Goal: Task Accomplishment & Management: Use online tool/utility

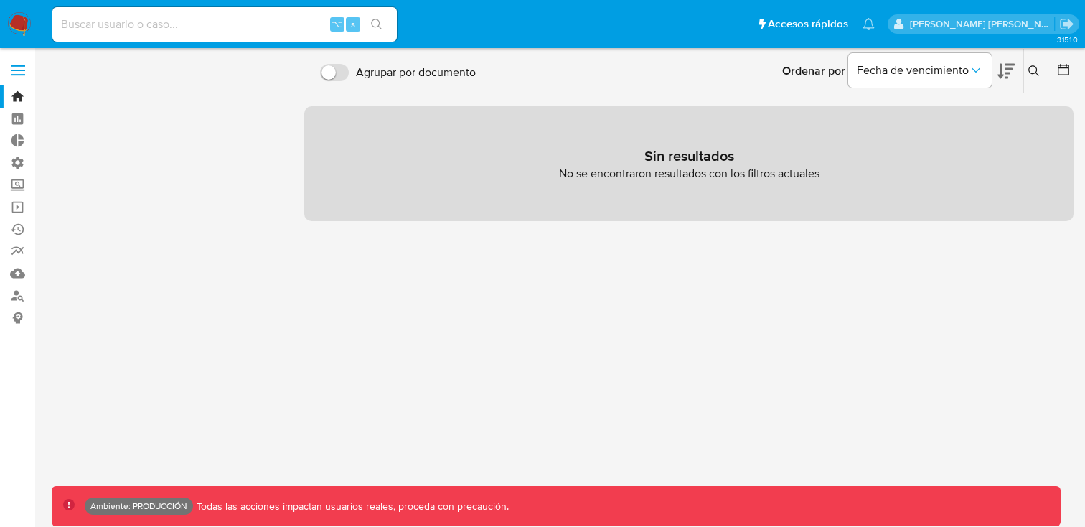
click at [90, 126] on icon "close-filter" at bounding box center [93, 130] width 9 height 9
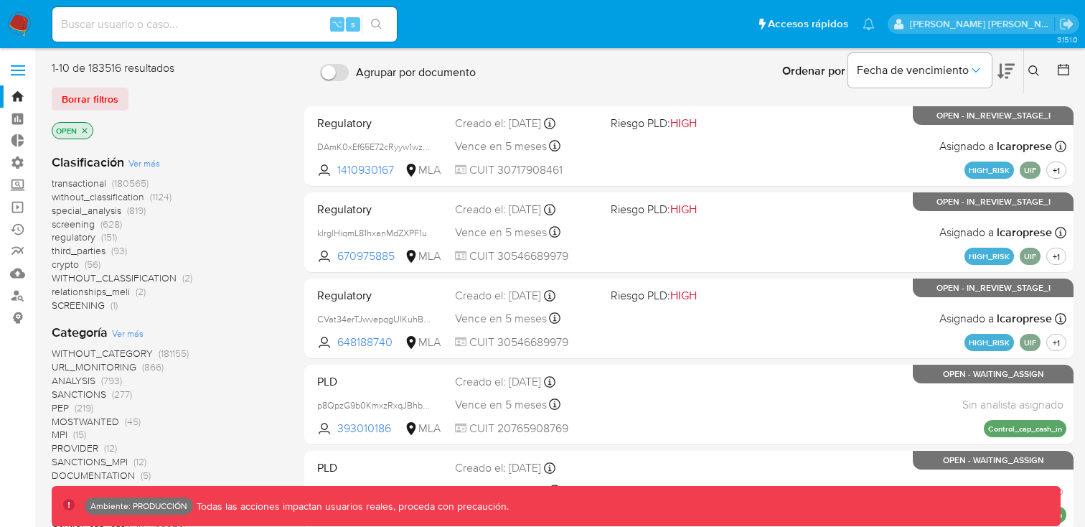
click at [85, 129] on icon "close-filter" at bounding box center [84, 130] width 5 height 5
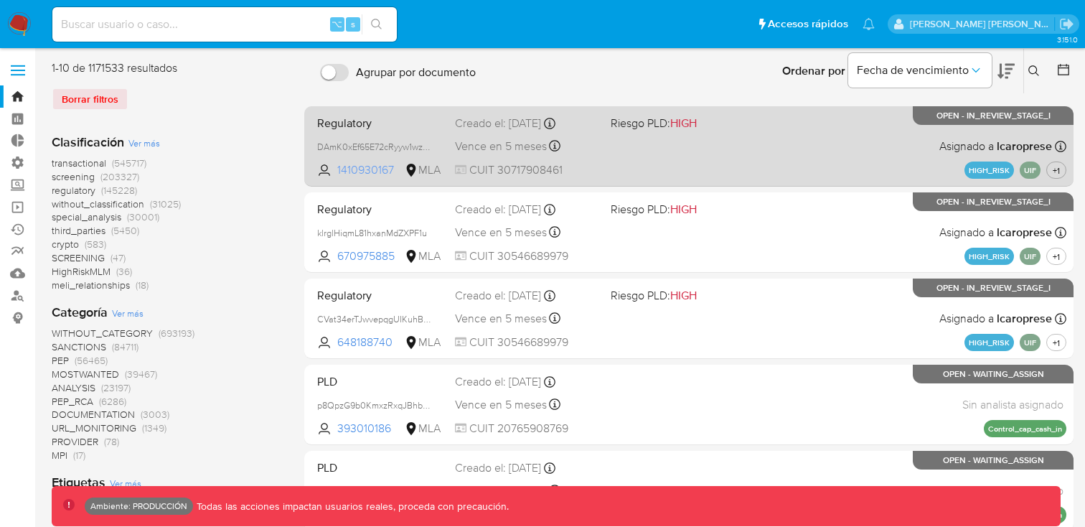
click at [357, 169] on span "1410930167" at bounding box center [369, 170] width 65 height 16
click at [362, 173] on span "1410930167" at bounding box center [369, 170] width 65 height 16
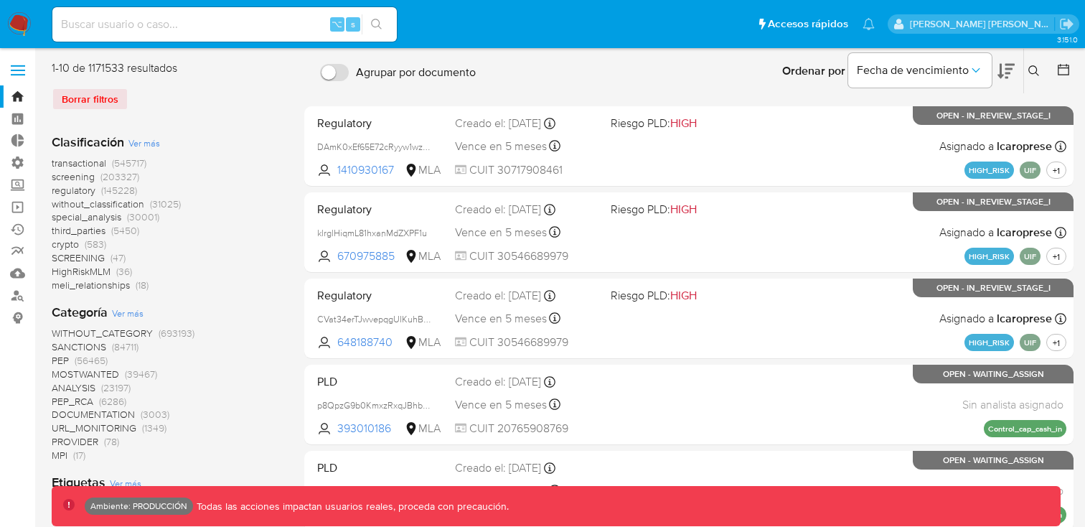
click at [97, 100] on div "Borrar filtros" at bounding box center [167, 99] width 230 height 23
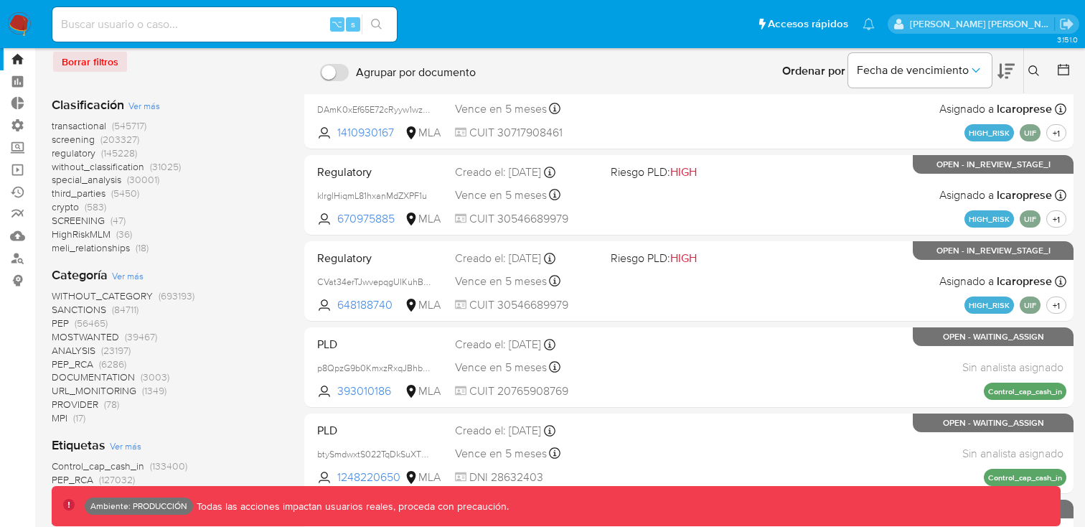
scroll to position [38, 0]
click at [80, 142] on span "screening" at bounding box center [73, 138] width 43 height 14
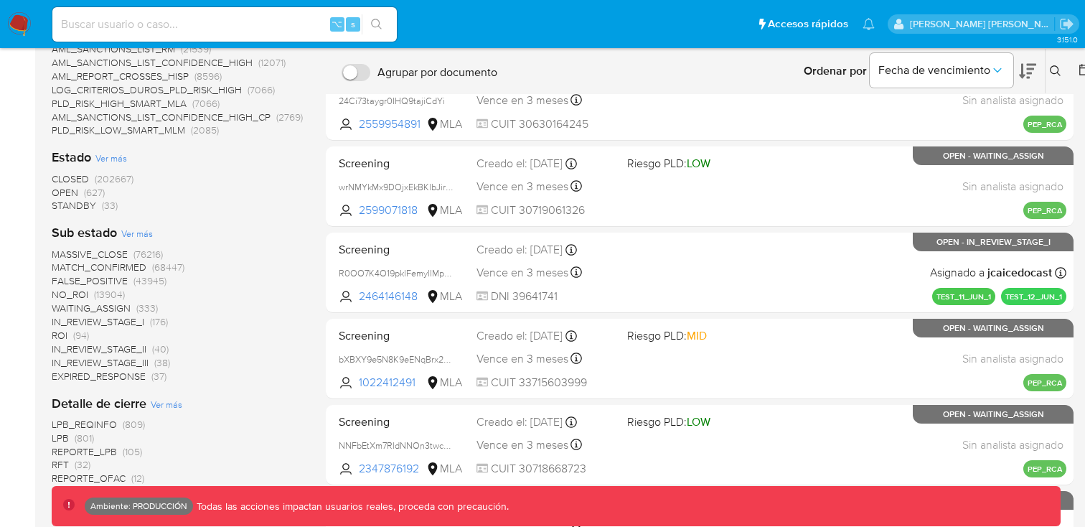
scroll to position [306, 0]
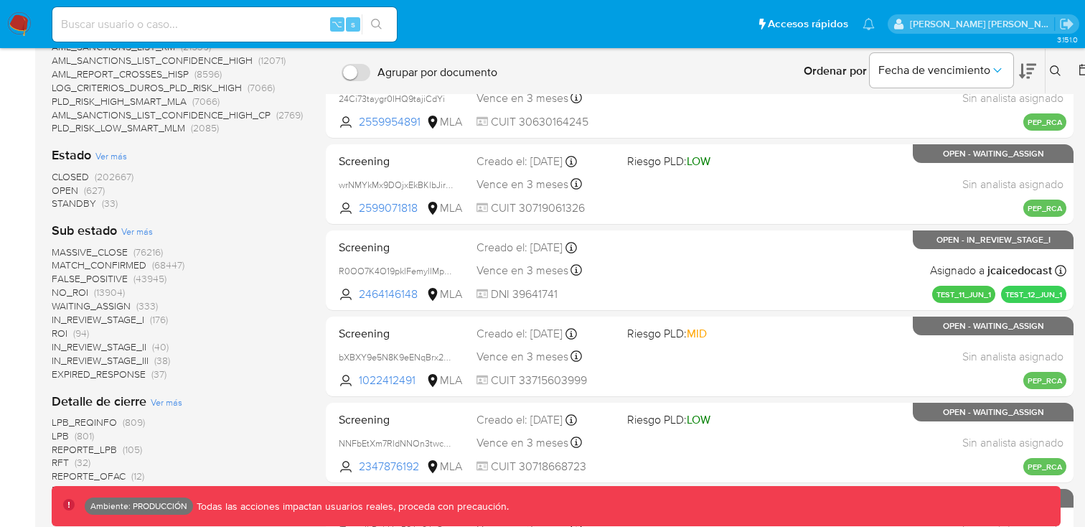
click at [127, 265] on span "MATCH_CONFIRMED" at bounding box center [99, 265] width 95 height 14
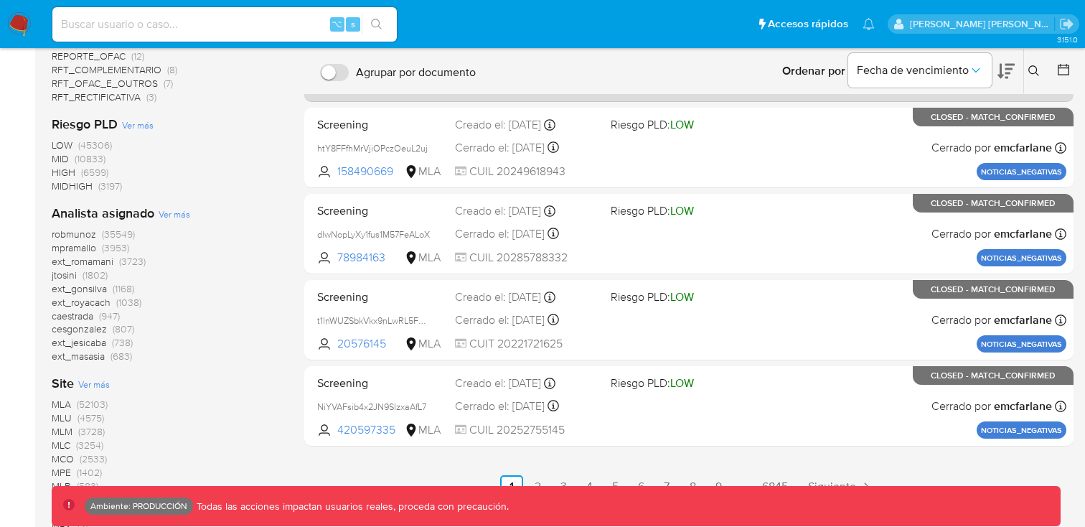
scroll to position [600, 0]
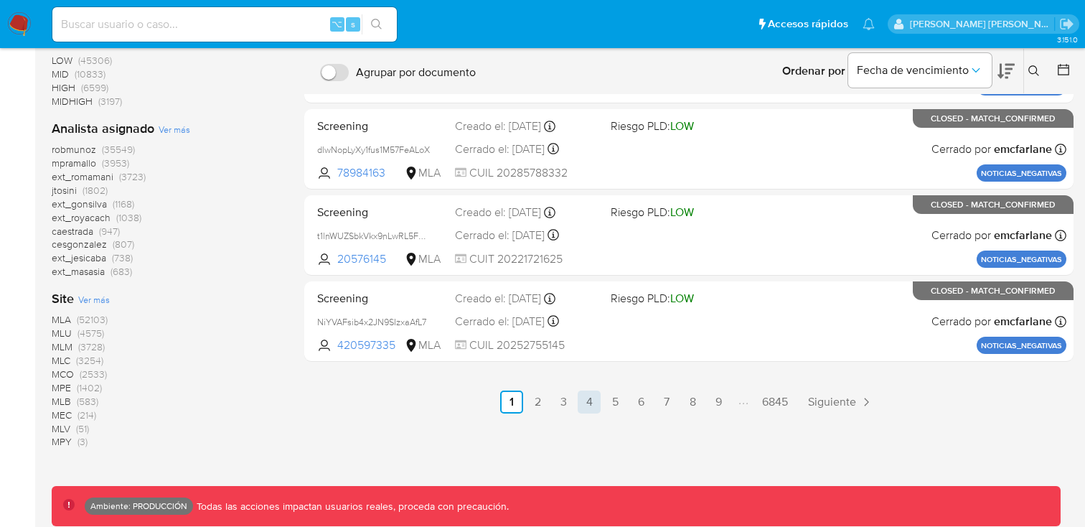
click at [582, 395] on link "4" at bounding box center [588, 401] width 23 height 23
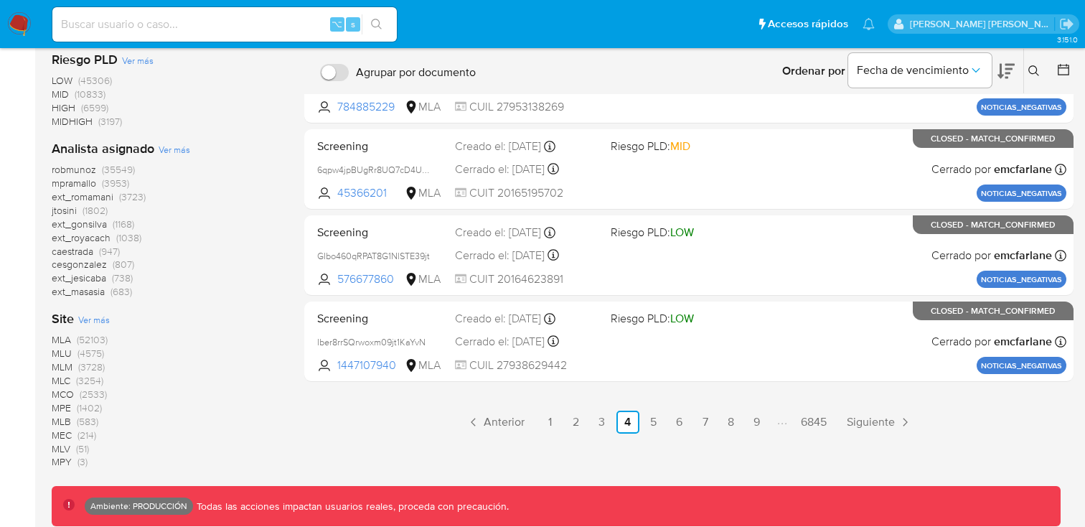
scroll to position [600, 0]
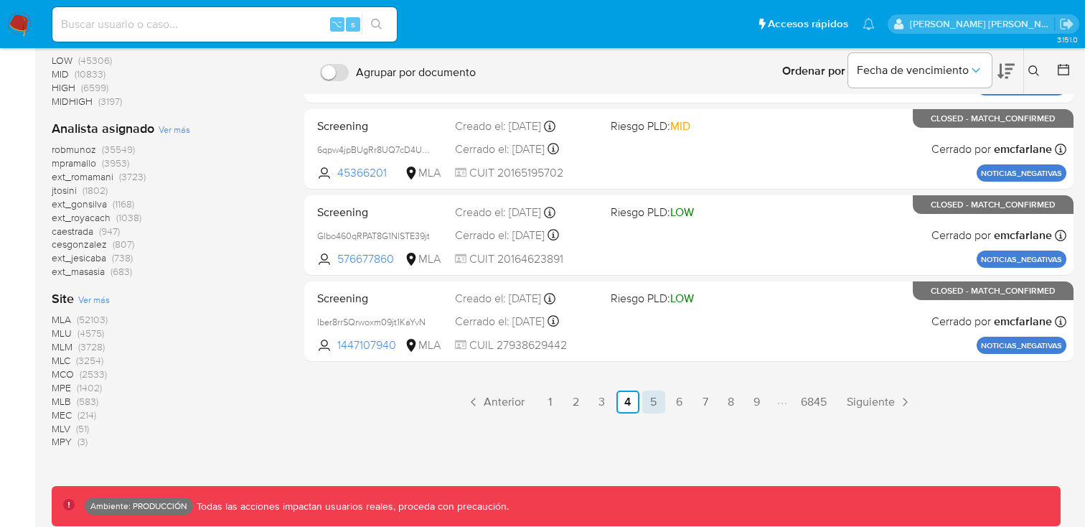
click at [643, 406] on link "5" at bounding box center [653, 401] width 23 height 23
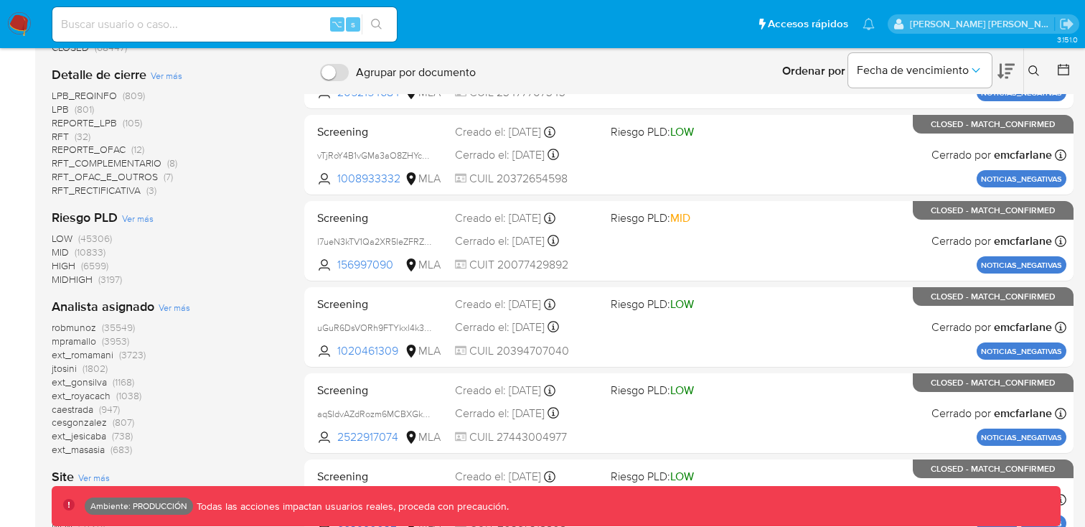
scroll to position [600, 0]
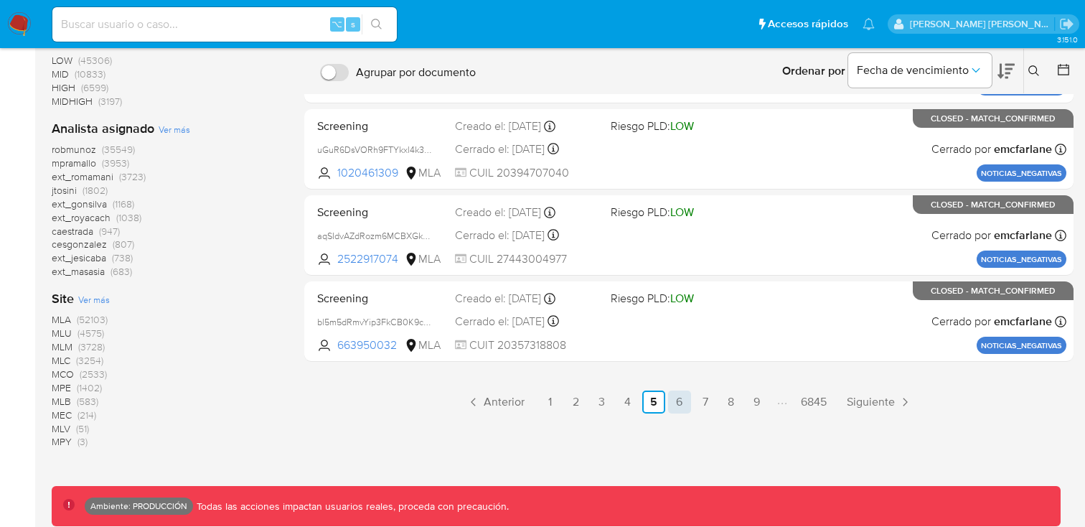
click at [681, 405] on link "6" at bounding box center [679, 401] width 23 height 23
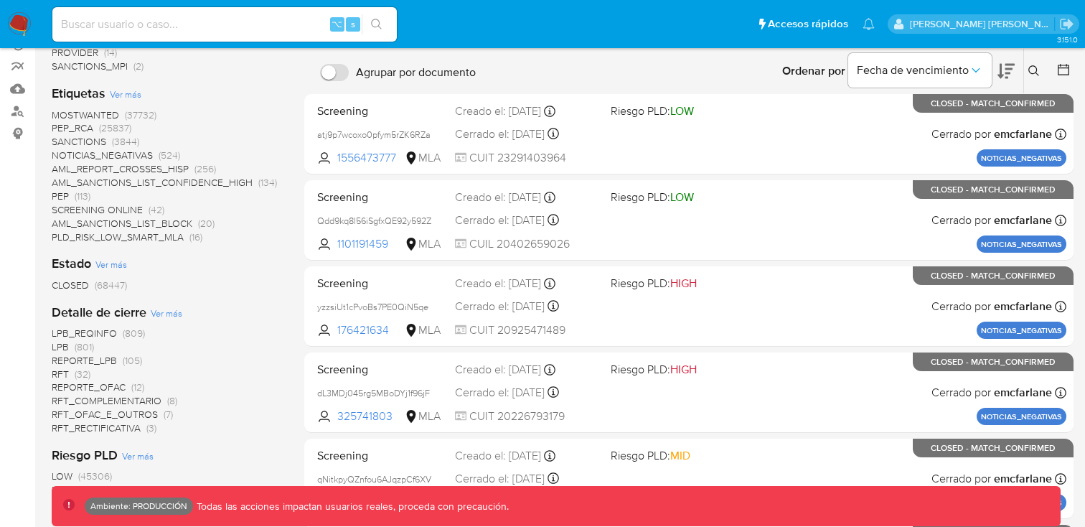
scroll to position [600, 0]
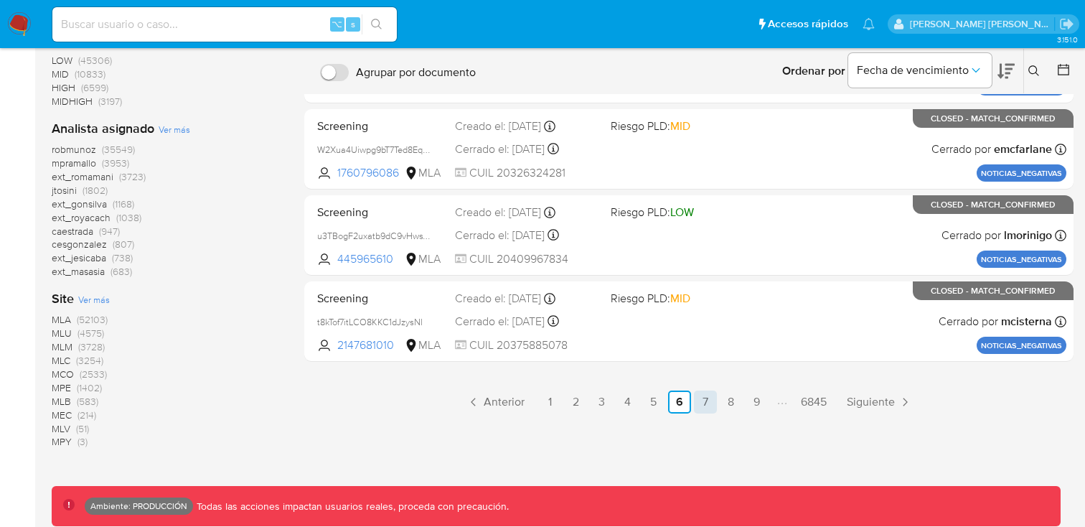
click at [702, 411] on link "7" at bounding box center [705, 401] width 23 height 23
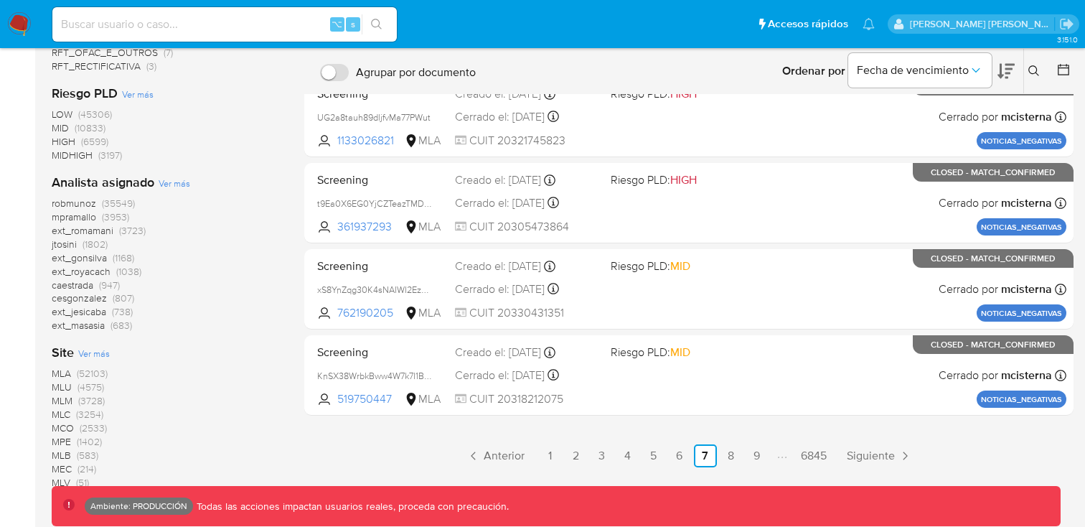
scroll to position [600, 0]
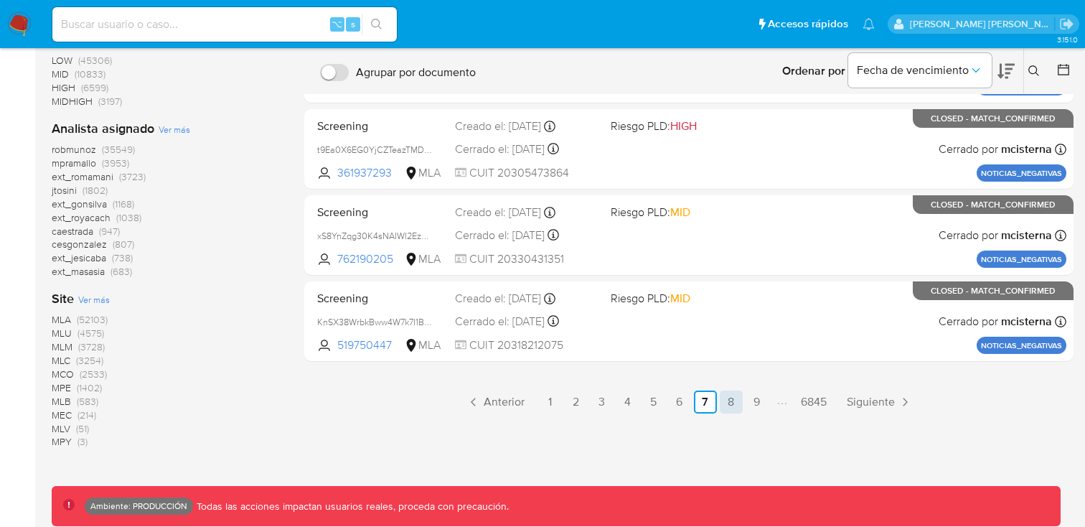
click at [732, 407] on link "8" at bounding box center [731, 401] width 23 height 23
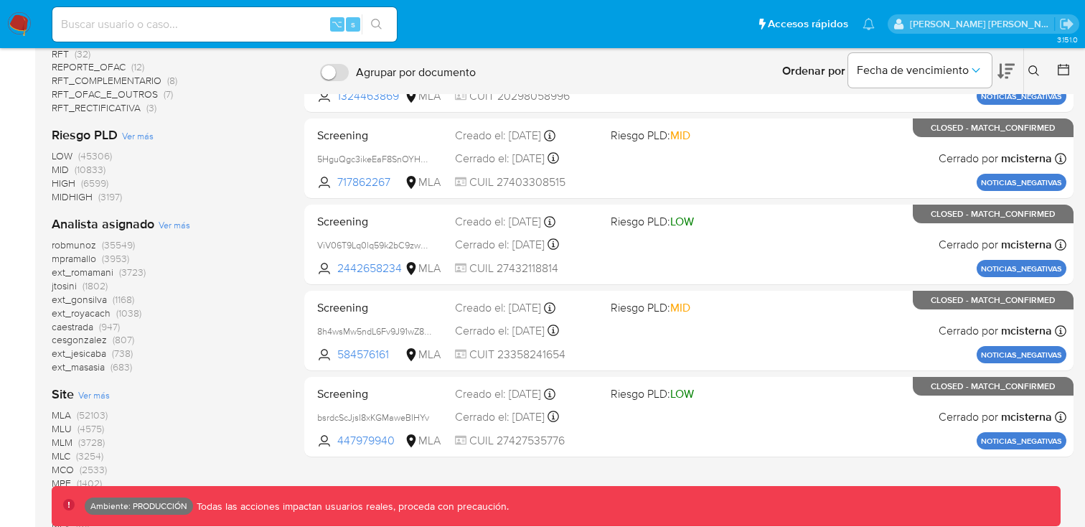
scroll to position [600, 0]
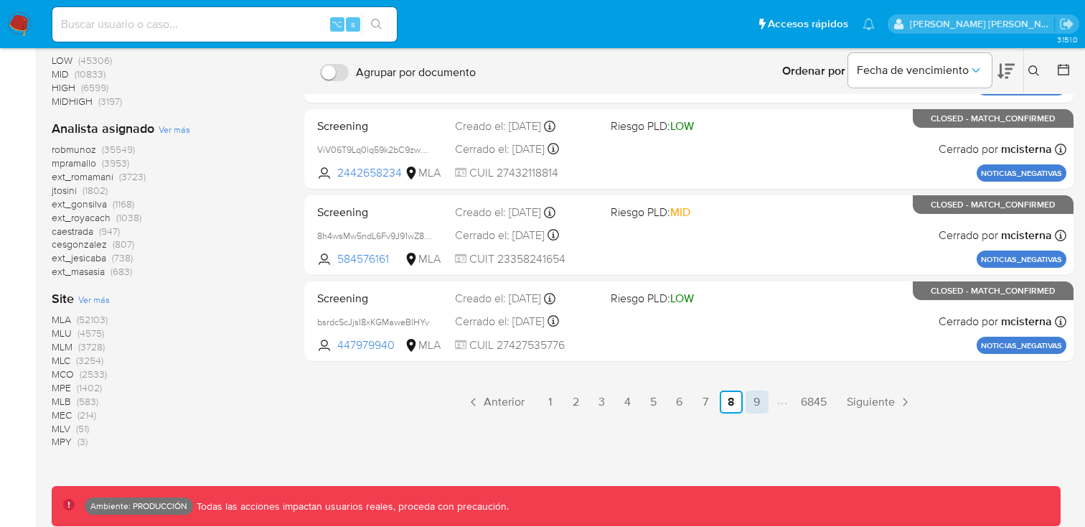
click at [750, 410] on link "9" at bounding box center [756, 401] width 23 height 23
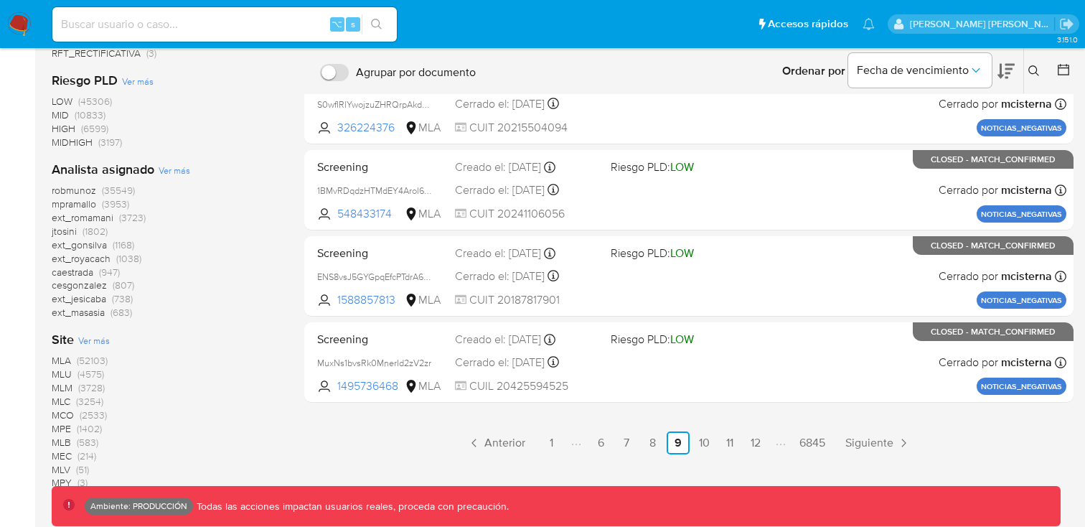
scroll to position [600, 0]
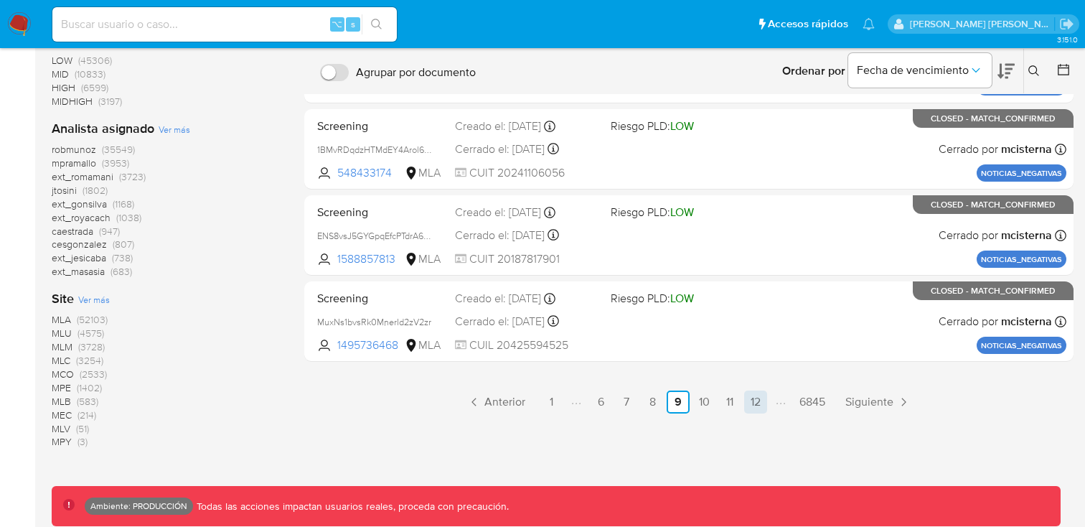
click at [750, 410] on link "12" at bounding box center [755, 401] width 23 height 23
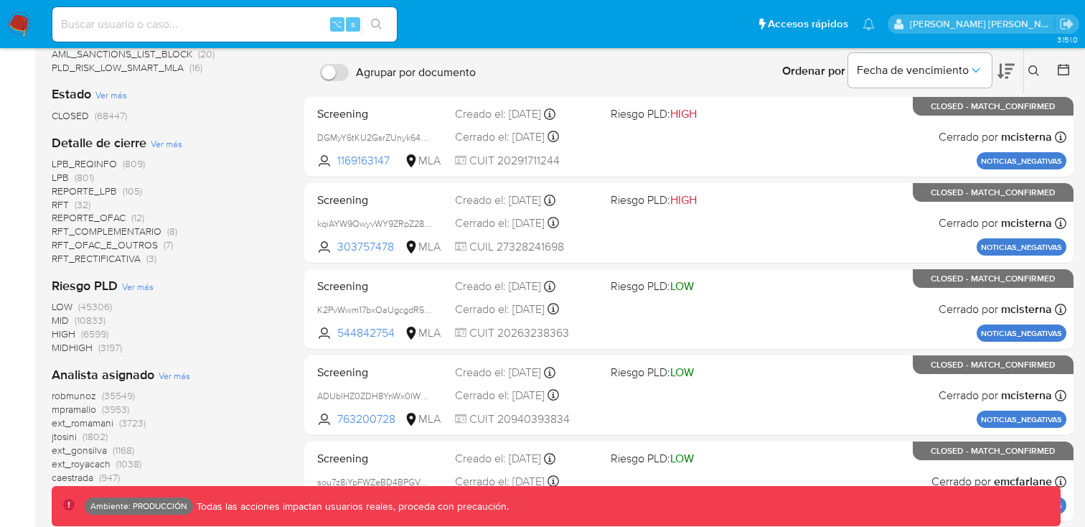
scroll to position [600, 0]
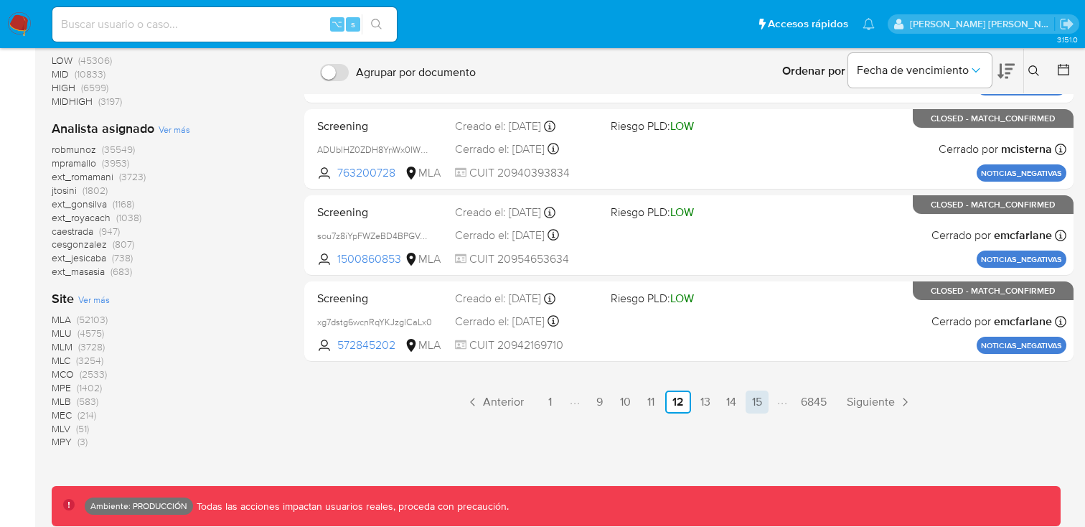
click at [758, 401] on link "15" at bounding box center [756, 401] width 23 height 23
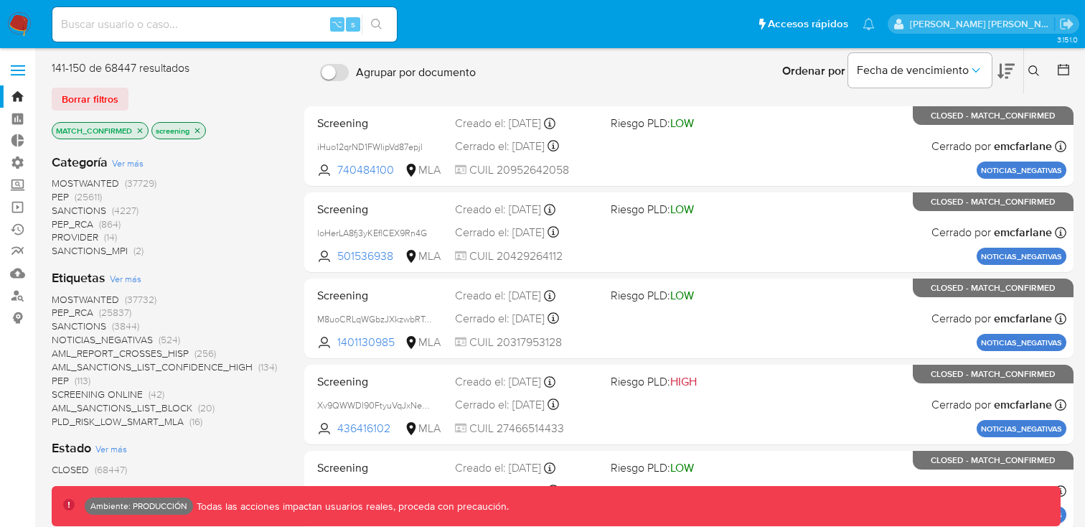
click at [139, 133] on icon "close-filter" at bounding box center [140, 130] width 9 height 9
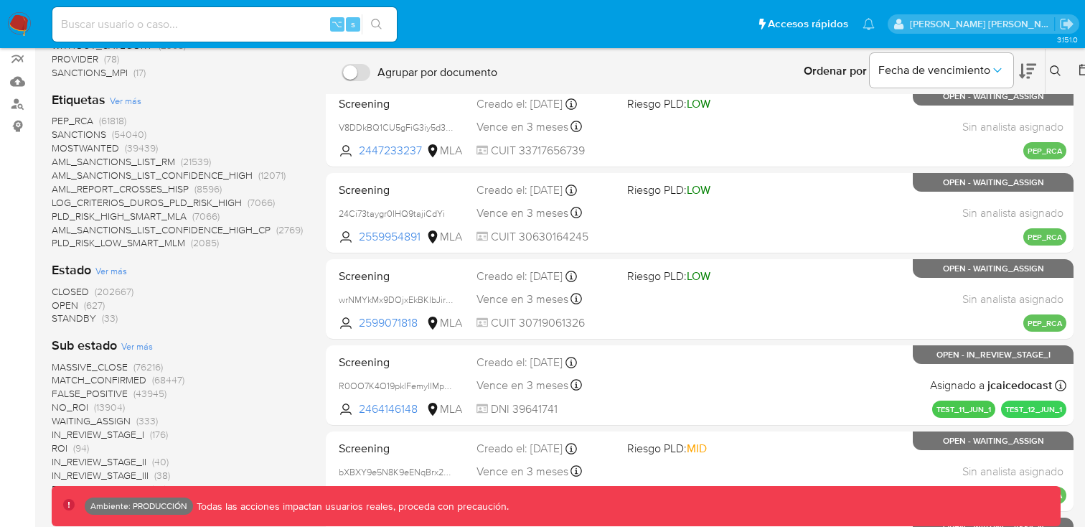
scroll to position [192, 0]
click at [67, 303] on span "OPEN" at bounding box center [65, 304] width 27 height 14
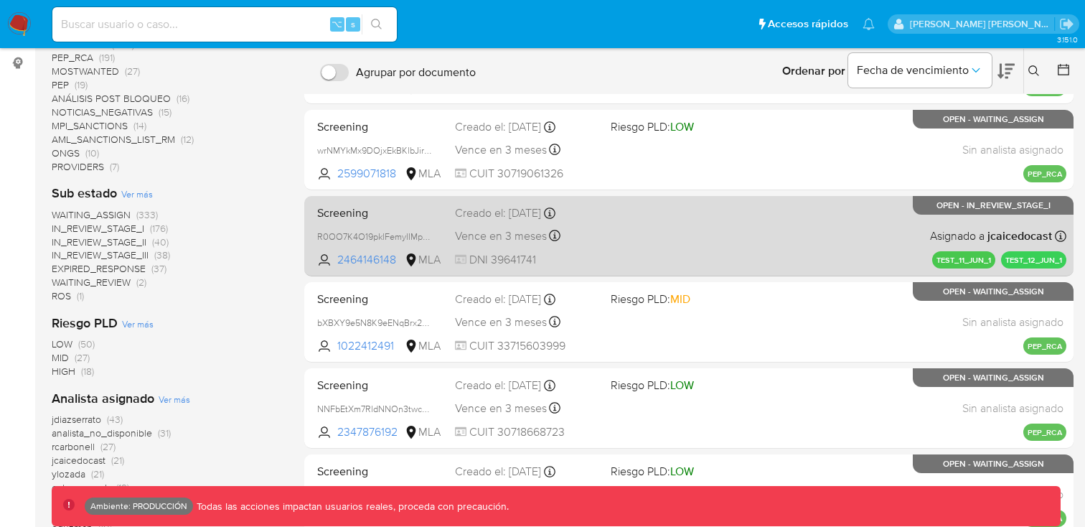
scroll to position [365, 0]
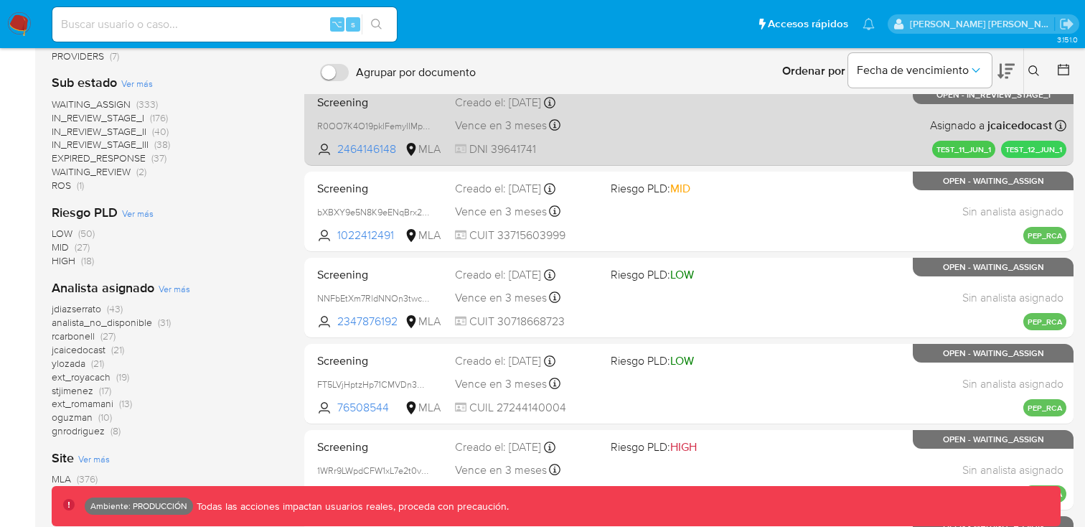
click at [657, 123] on div "Screening R0OO7K4O19pklFemylIMpvVz 2464146148 MLA Creado el: 11/06/2025 Creado …" at bounding box center [688, 125] width 755 height 72
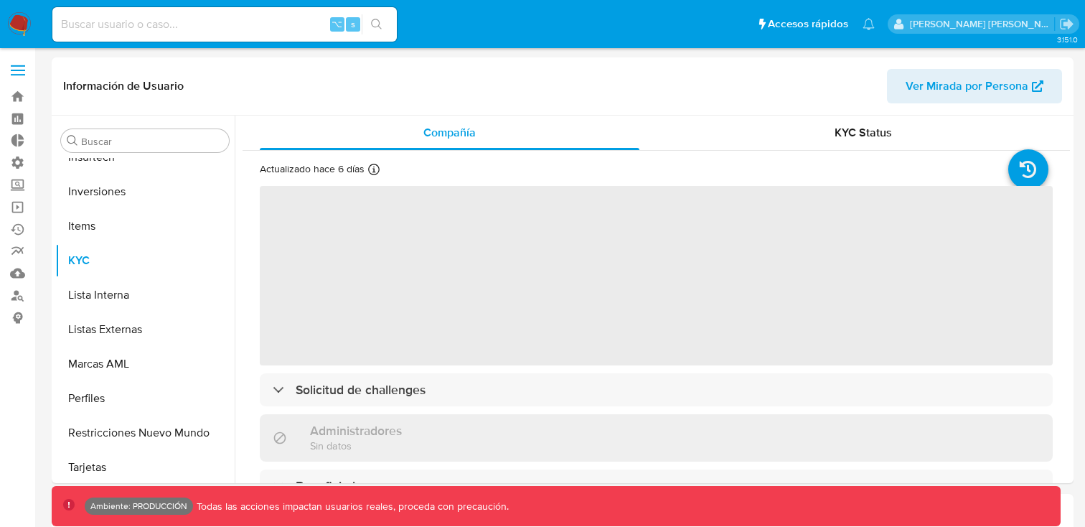
scroll to position [641, 0]
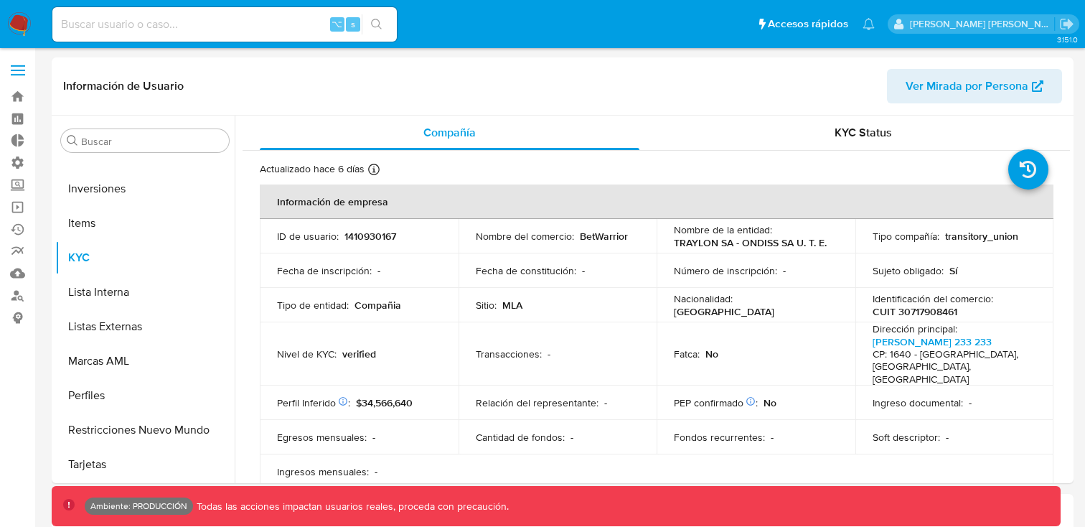
click at [184, 29] on input at bounding box center [224, 24] width 344 height 19
paste input "1410930167"
type input "1410930167"
select select "10"
type input "1410930167"
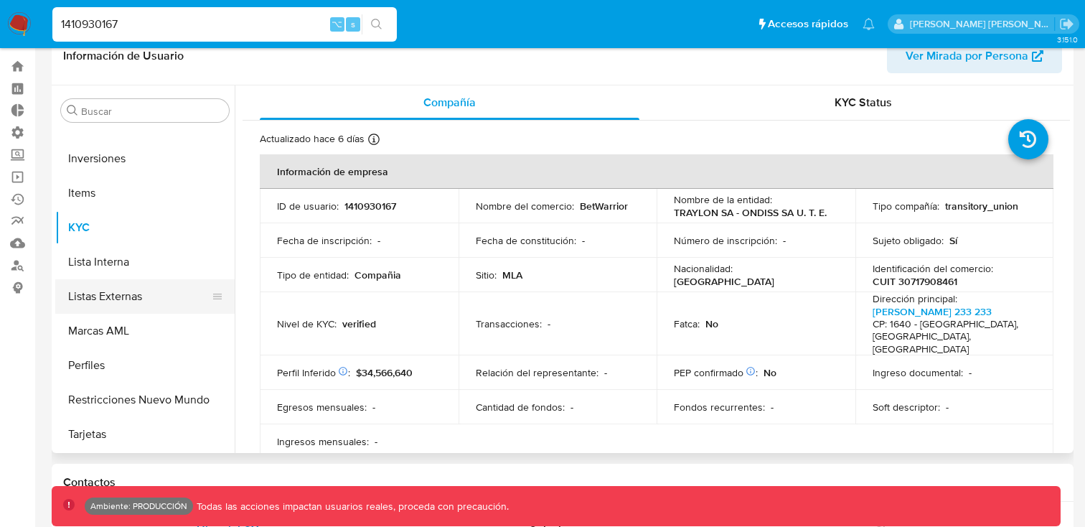
scroll to position [32, 0]
click at [115, 258] on button "Lista Interna" at bounding box center [139, 260] width 168 height 34
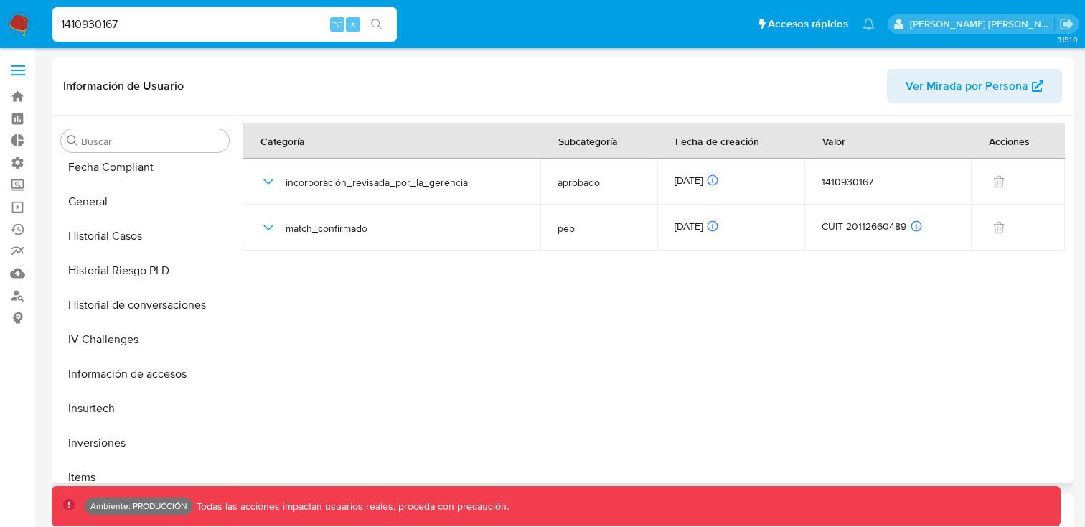
scroll to position [373, 0]
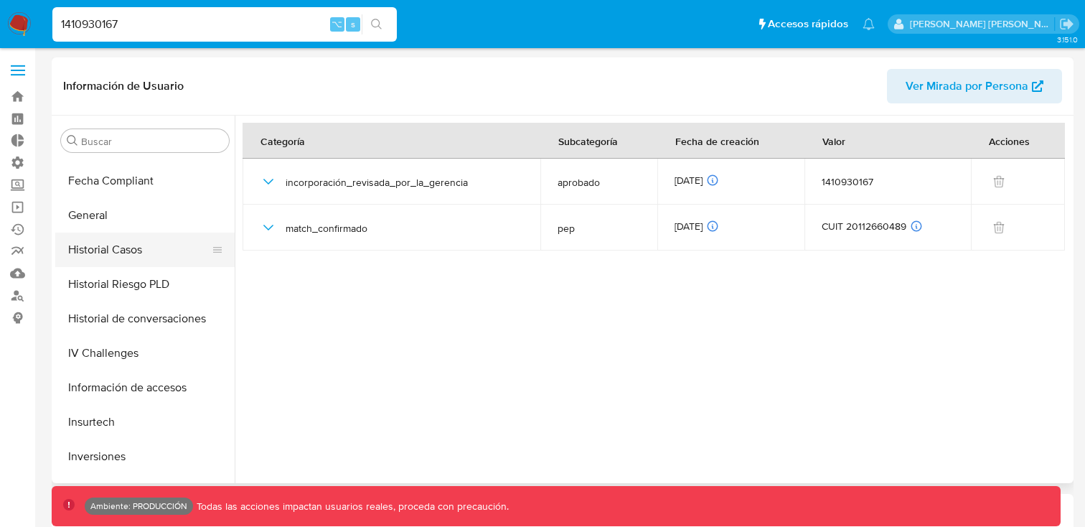
click at [138, 262] on button "Historial Casos" at bounding box center [139, 249] width 168 height 34
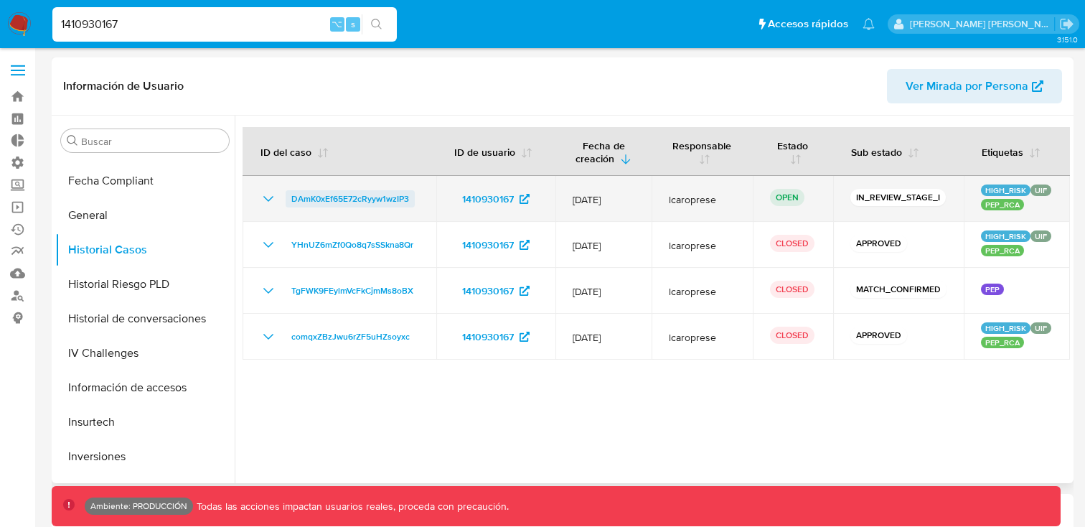
click at [387, 202] on span "DAmK0xEf65E72cRyyw1wzIP3" at bounding box center [350, 198] width 118 height 17
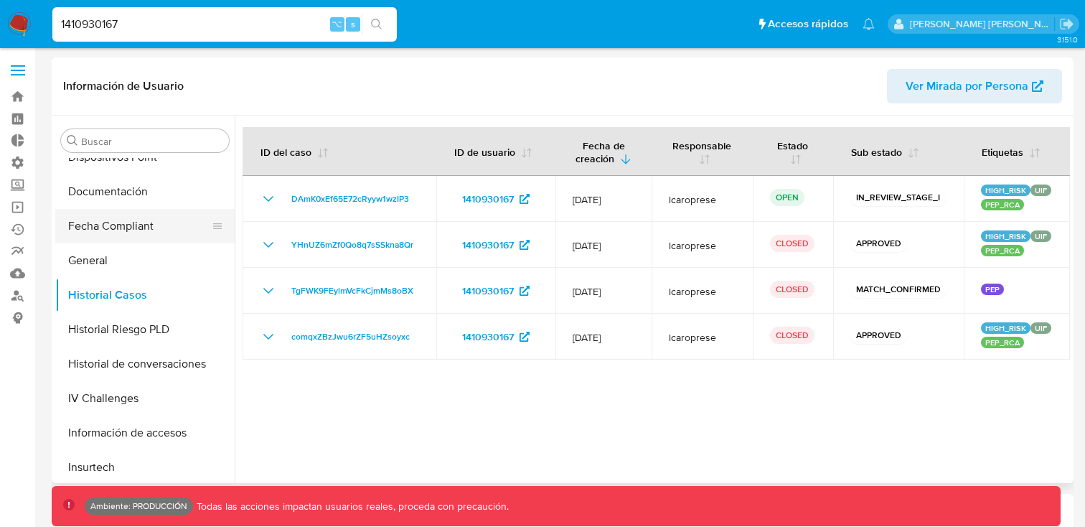
scroll to position [265, 0]
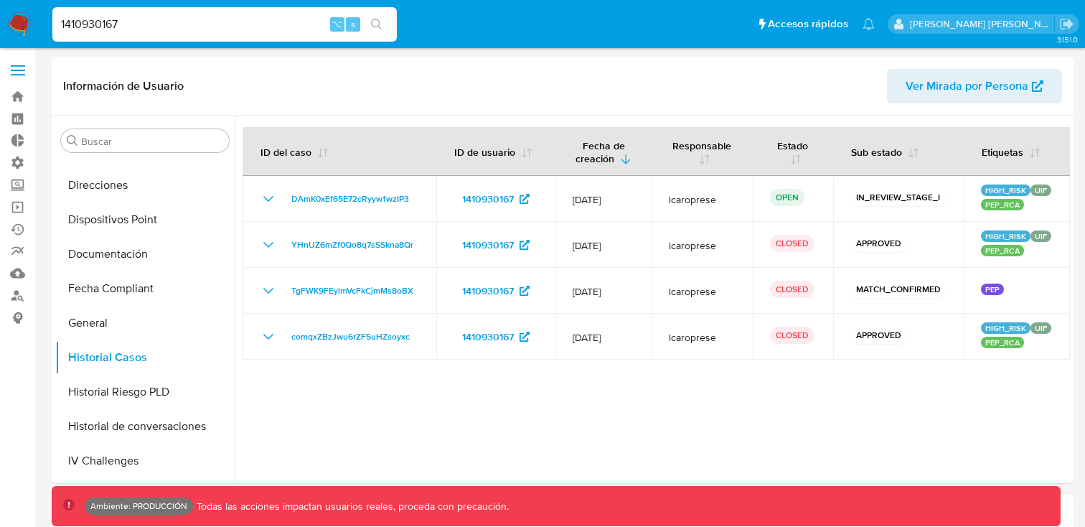
click at [25, 16] on img at bounding box center [19, 24] width 24 height 24
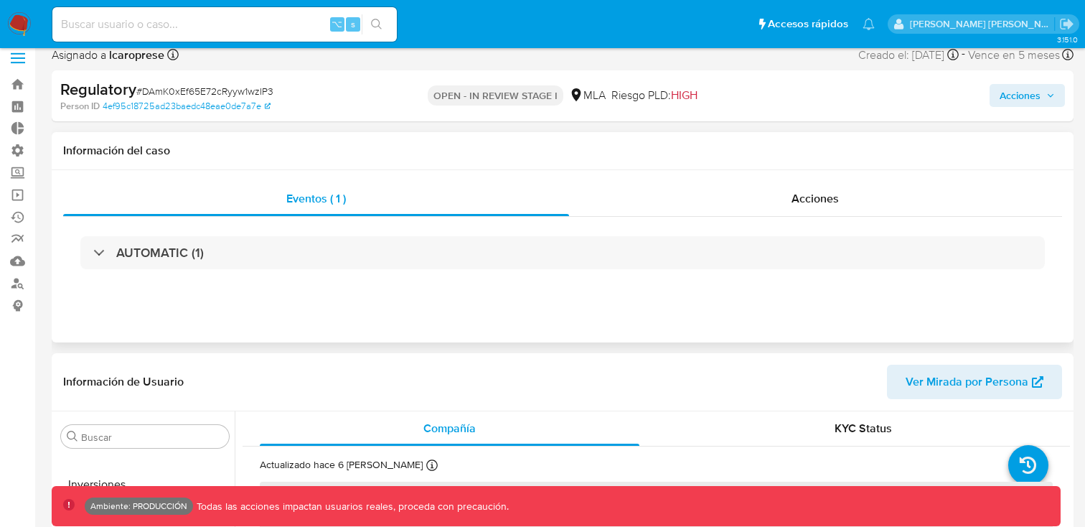
scroll to position [15, 0]
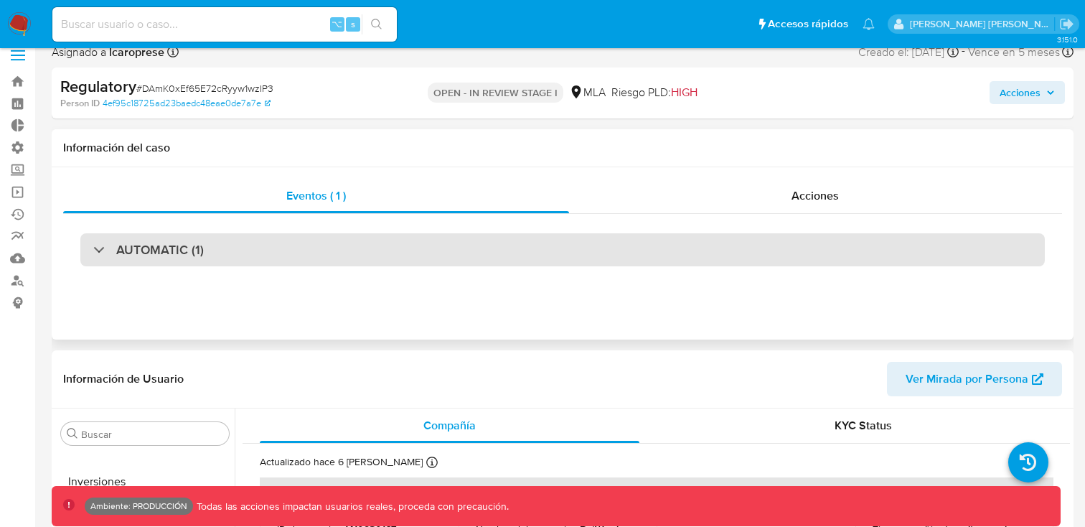
click at [103, 249] on div "AUTOMATIC (1)" at bounding box center [148, 250] width 110 height 16
select select "10"
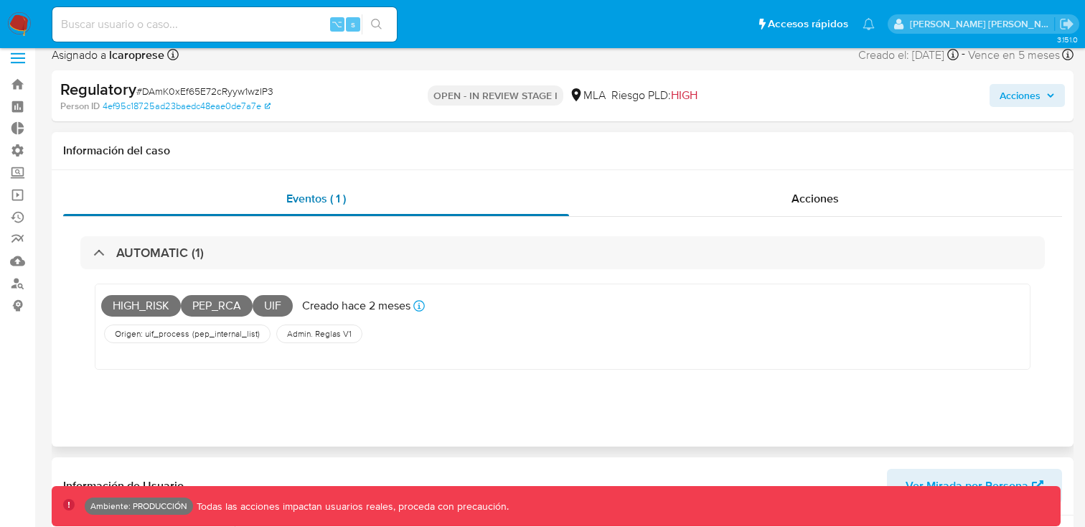
scroll to position [6, 0]
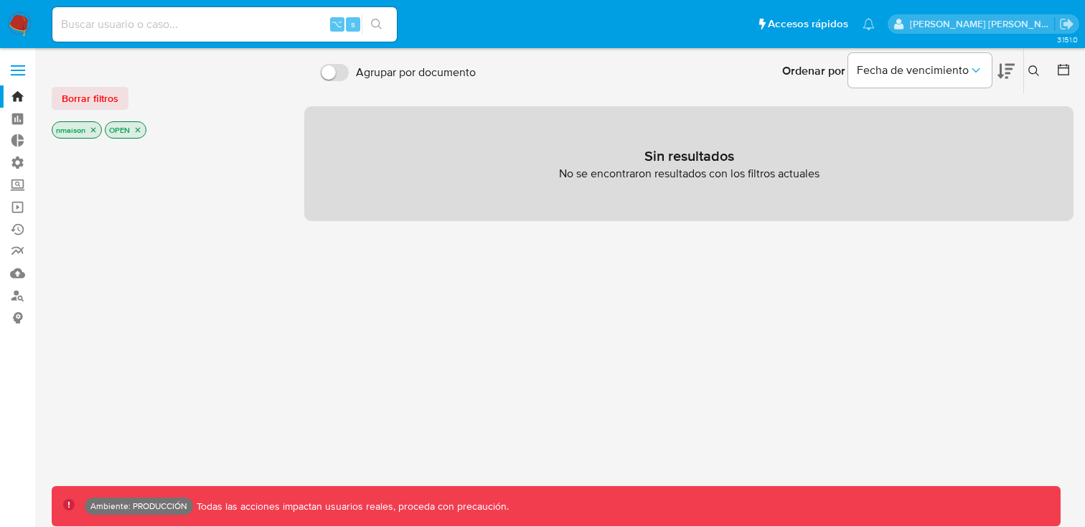
click at [85, 129] on p "nmaison" at bounding box center [76, 130] width 49 height 16
click at [90, 129] on icon "close-filter" at bounding box center [93, 130] width 9 height 9
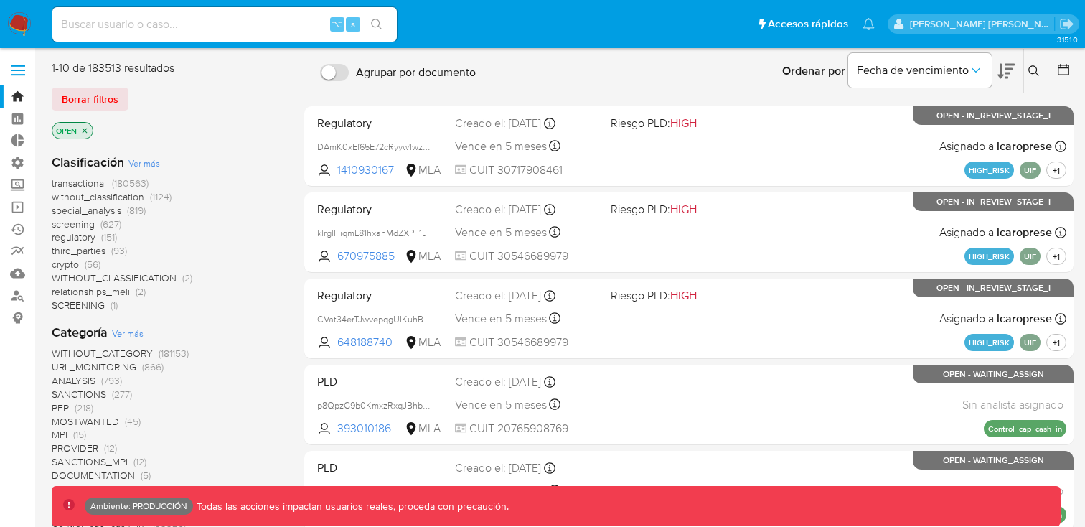
click at [90, 129] on p "OPEN" at bounding box center [72, 131] width 40 height 16
click at [85, 129] on icon "close-filter" at bounding box center [84, 130] width 9 height 9
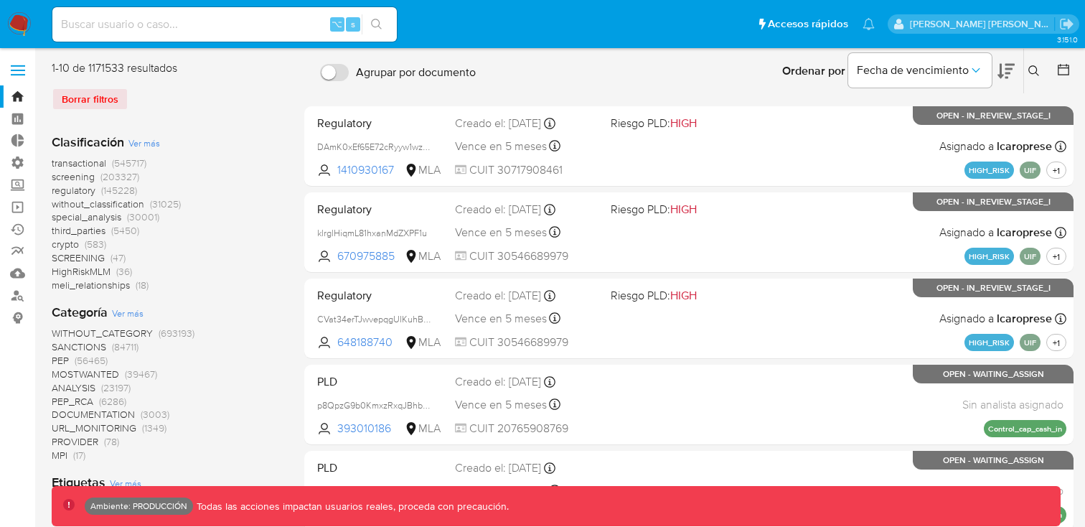
click at [77, 178] on span "screening" at bounding box center [73, 176] width 43 height 14
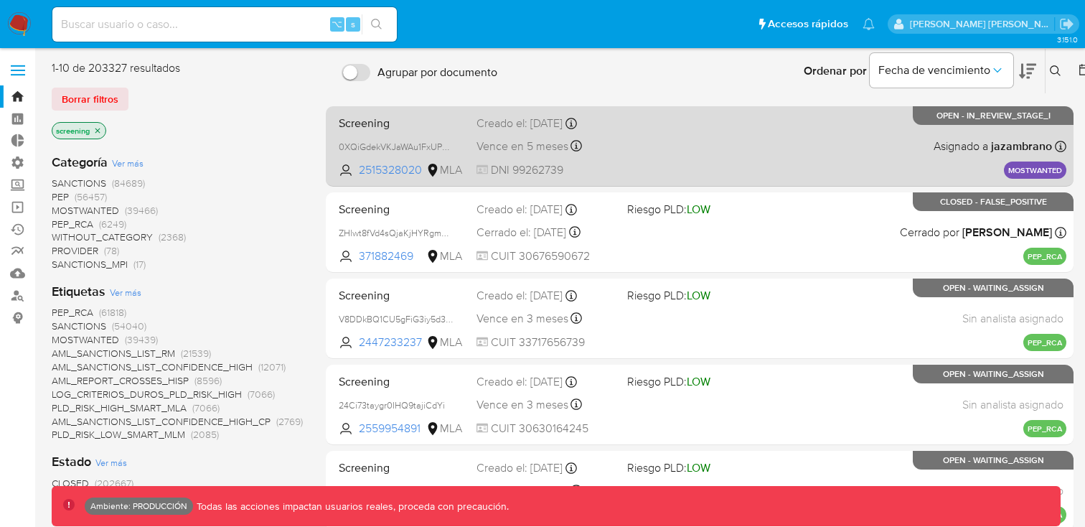
click at [499, 127] on div "Creado el: 24/06/2025 Creado el: 24/06/2025 17:28:40" at bounding box center [545, 123] width 139 height 16
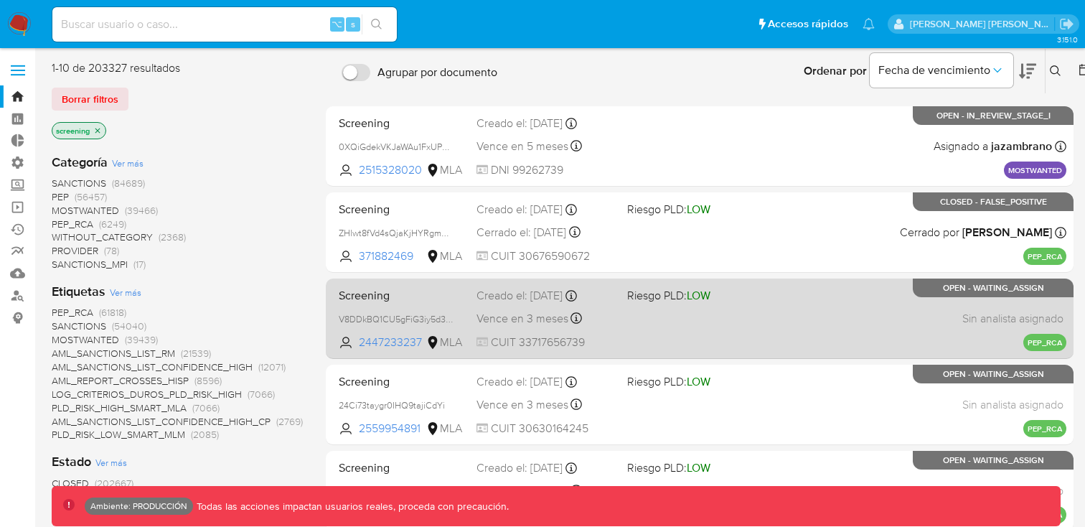
scroll to position [39, 0]
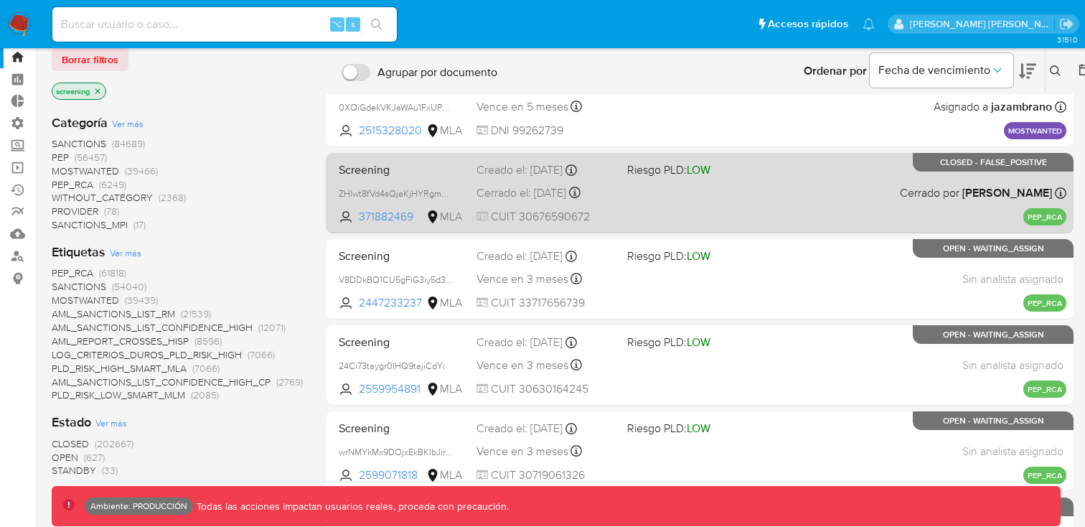
click at [534, 190] on div "Cerrado el: 18/07/2025 Cerrado el: 18/07/2025 15:31:11" at bounding box center [545, 193] width 139 height 16
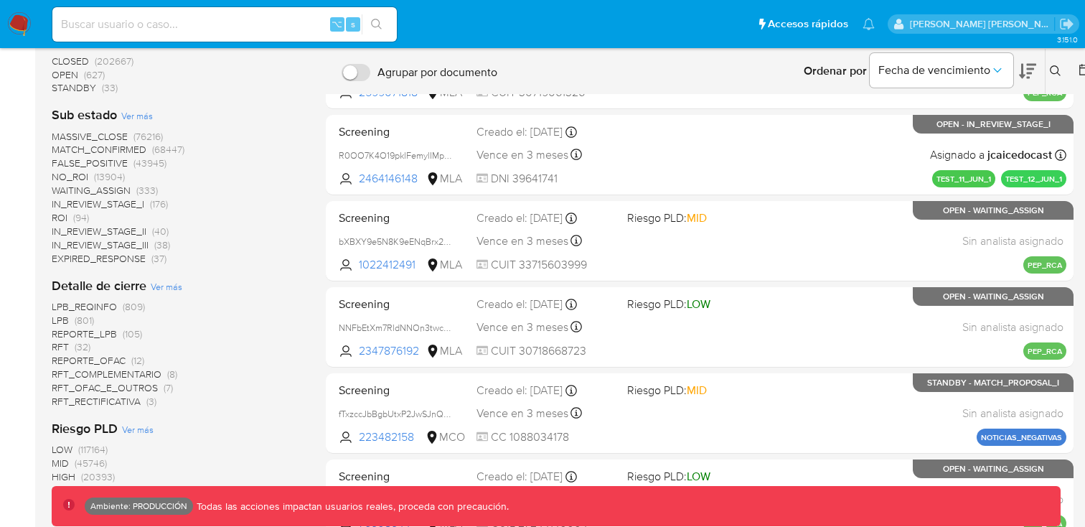
scroll to position [420, 0]
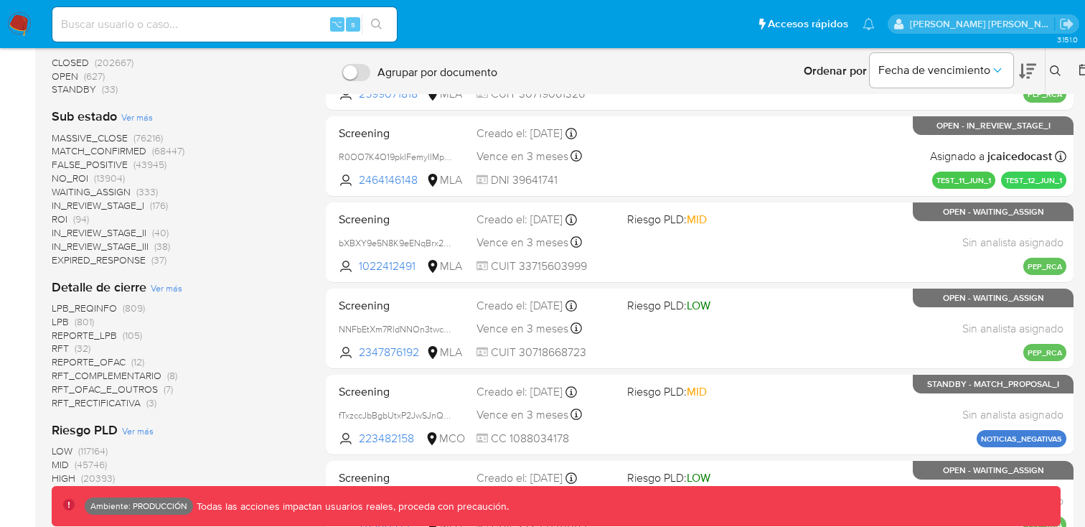
click at [118, 155] on span "MATCH_CONFIRMED" at bounding box center [99, 150] width 95 height 14
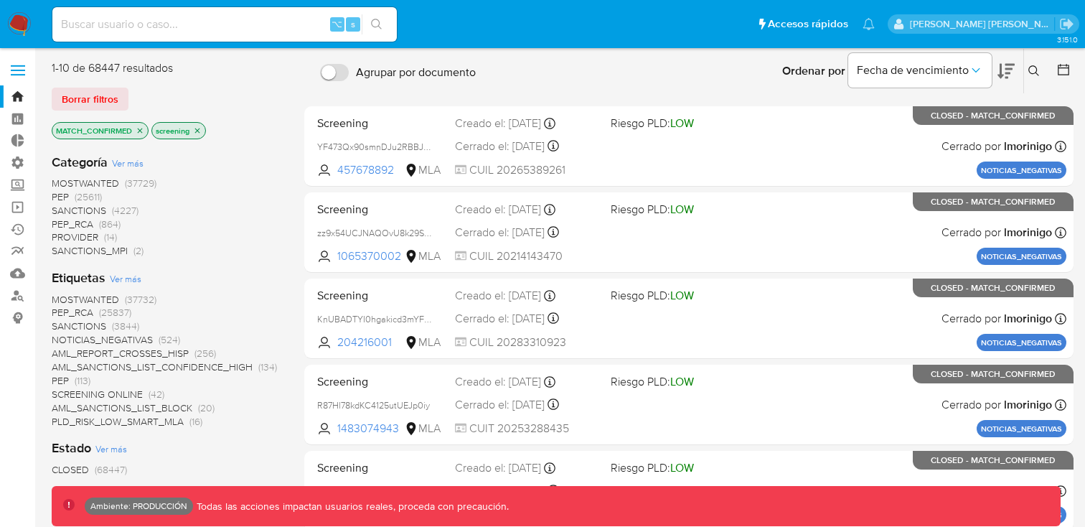
click at [138, 131] on icon "close-filter" at bounding box center [140, 130] width 9 height 9
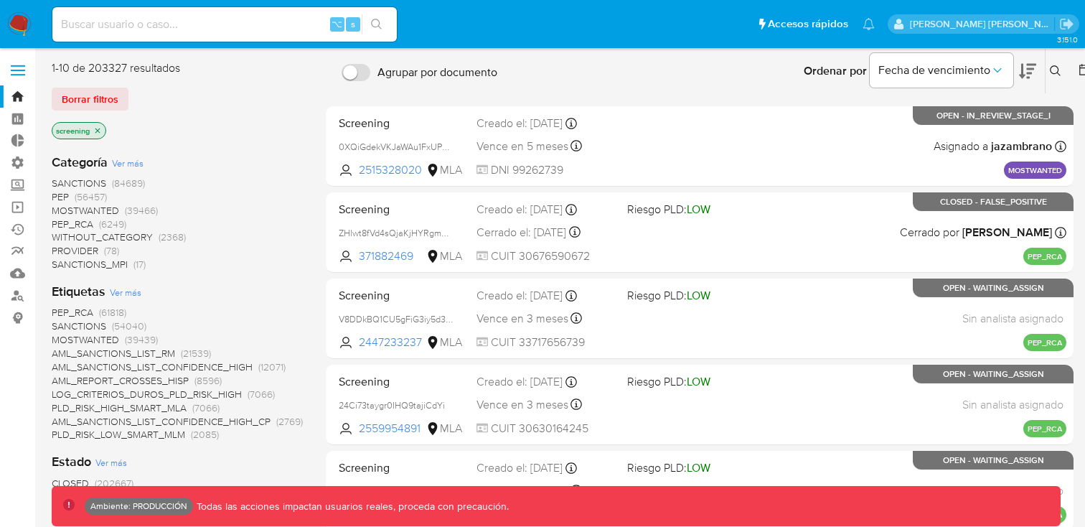
click at [74, 181] on span "SANCTIONS" at bounding box center [79, 183] width 55 height 14
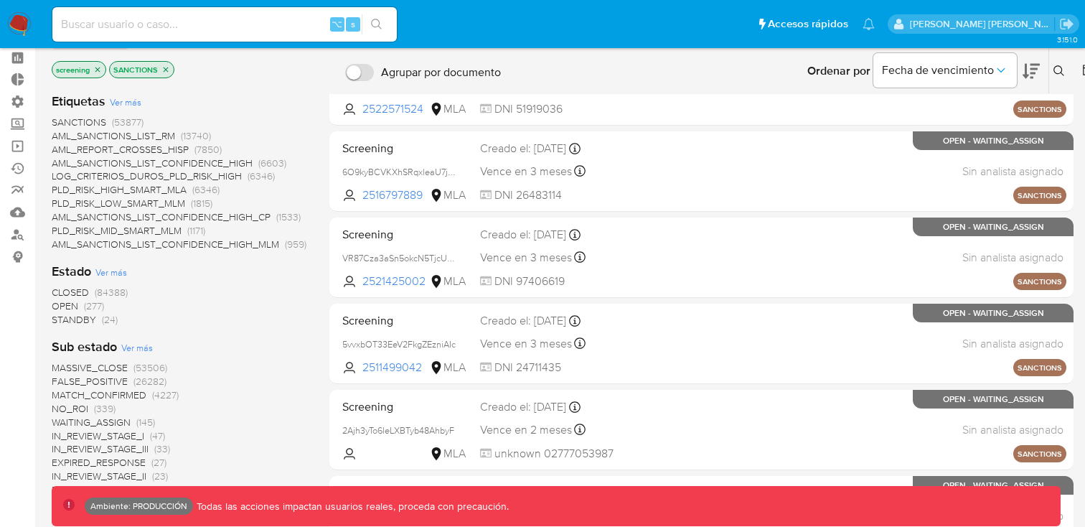
scroll to position [62, 0]
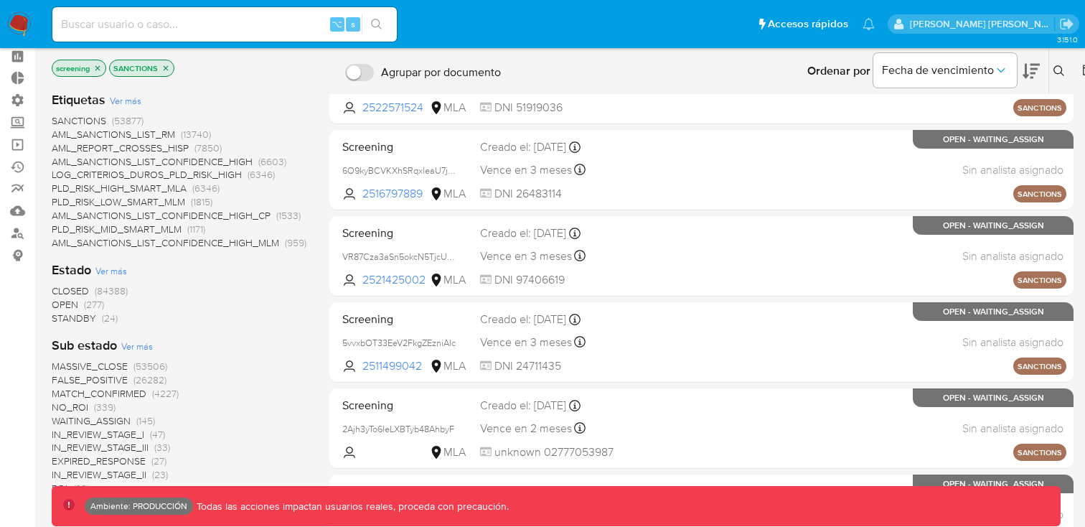
click at [70, 288] on span "CLOSED" at bounding box center [70, 290] width 37 height 14
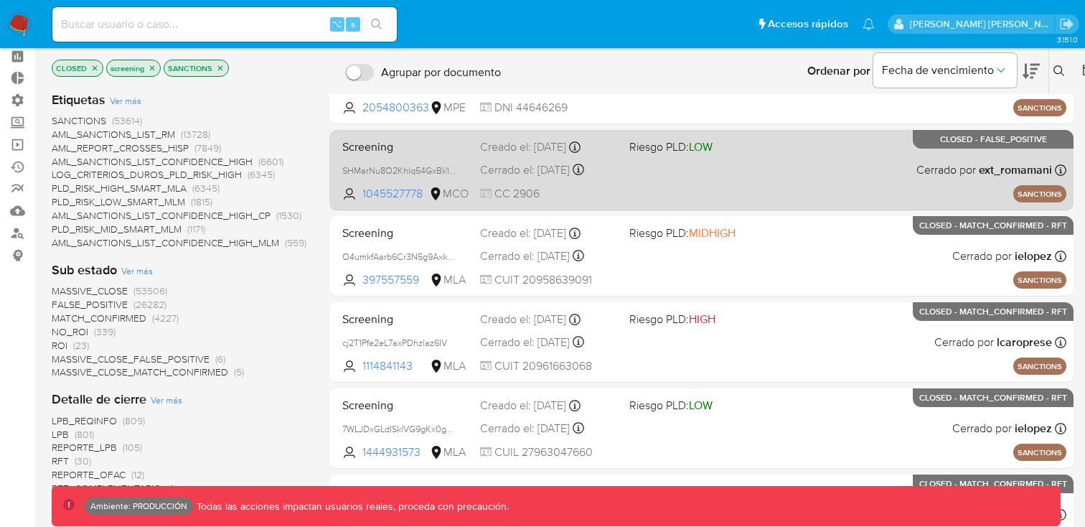
click at [666, 179] on div "Screening SHMarNu8O2Khlq54GxBk1Bcv 1045527778 MCO Riesgo PLD: LOW Creado el: 05…" at bounding box center [701, 169] width 730 height 72
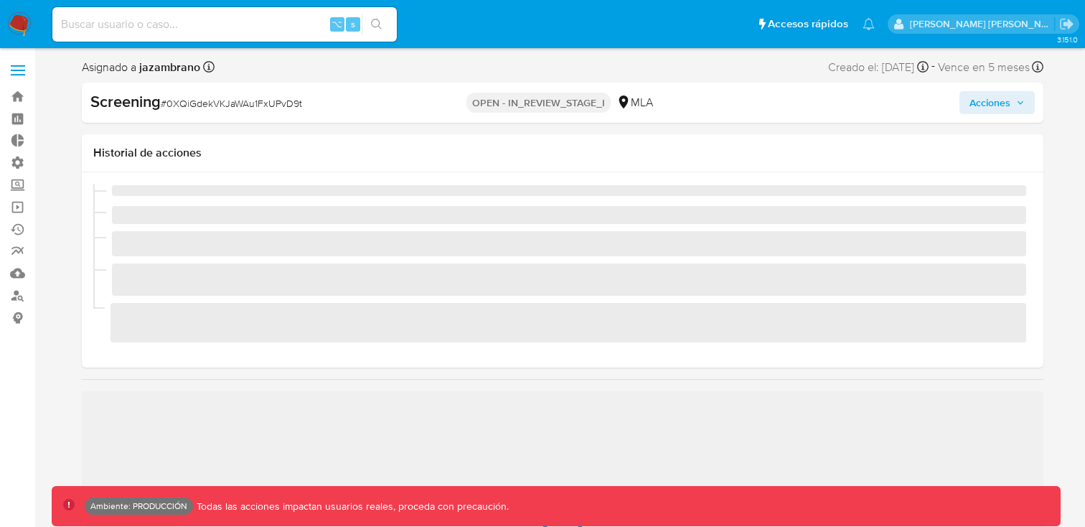
scroll to position [641, 0]
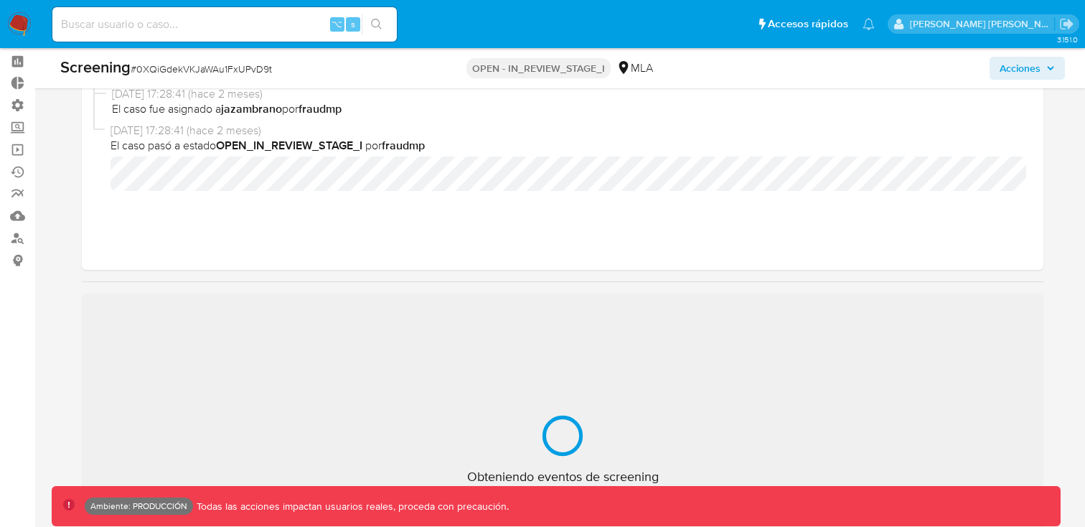
select select "10"
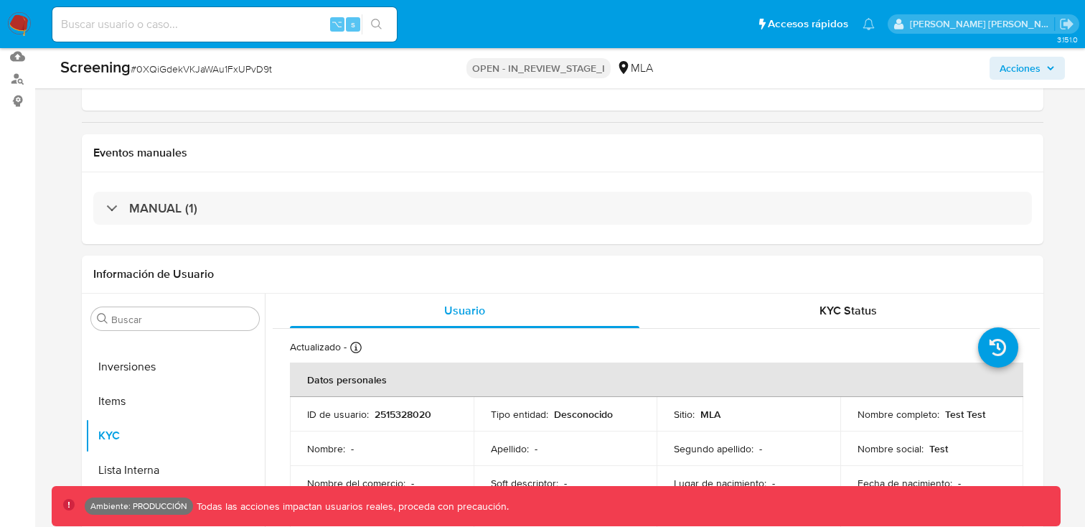
scroll to position [218, 0]
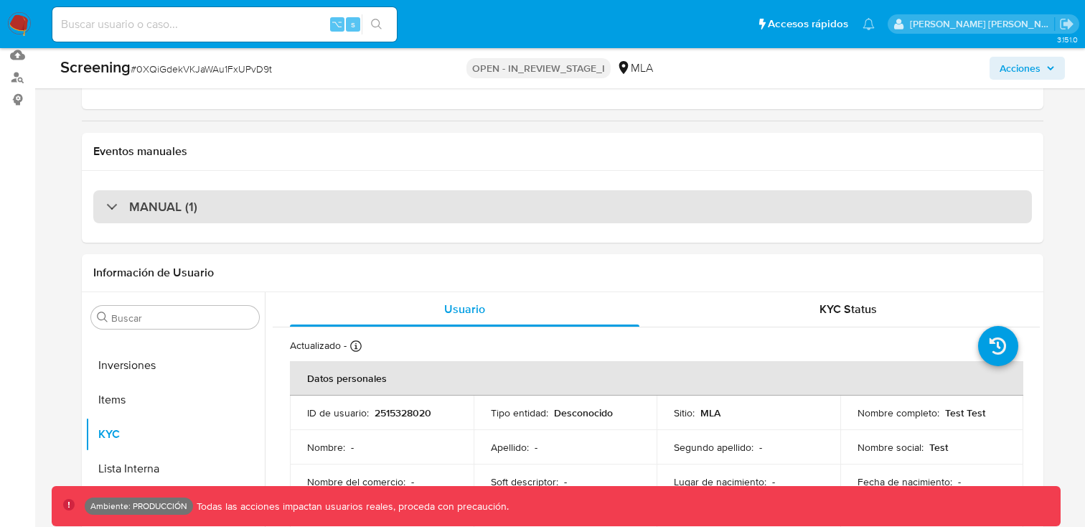
click at [108, 202] on div "MANUAL (1)" at bounding box center [151, 207] width 91 height 16
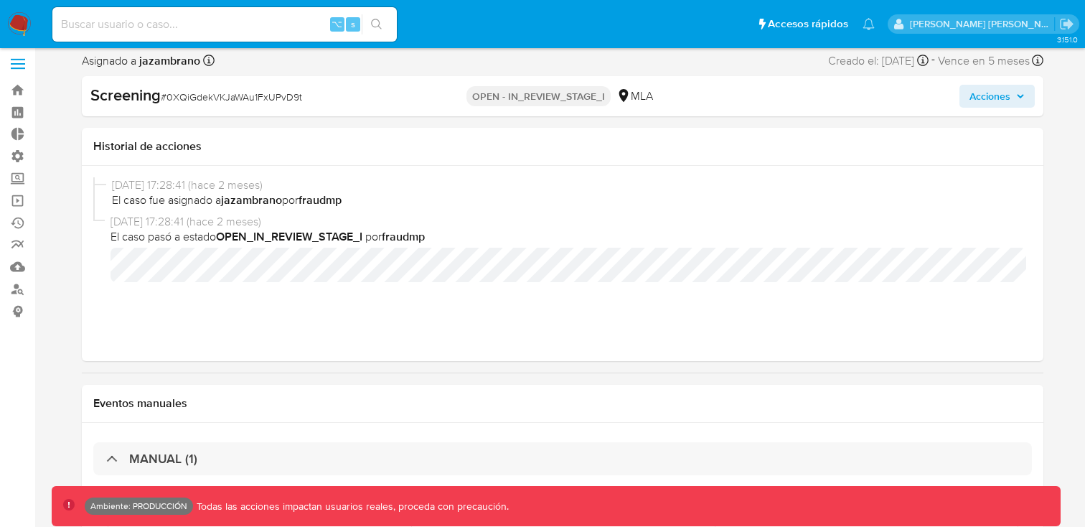
scroll to position [0, 0]
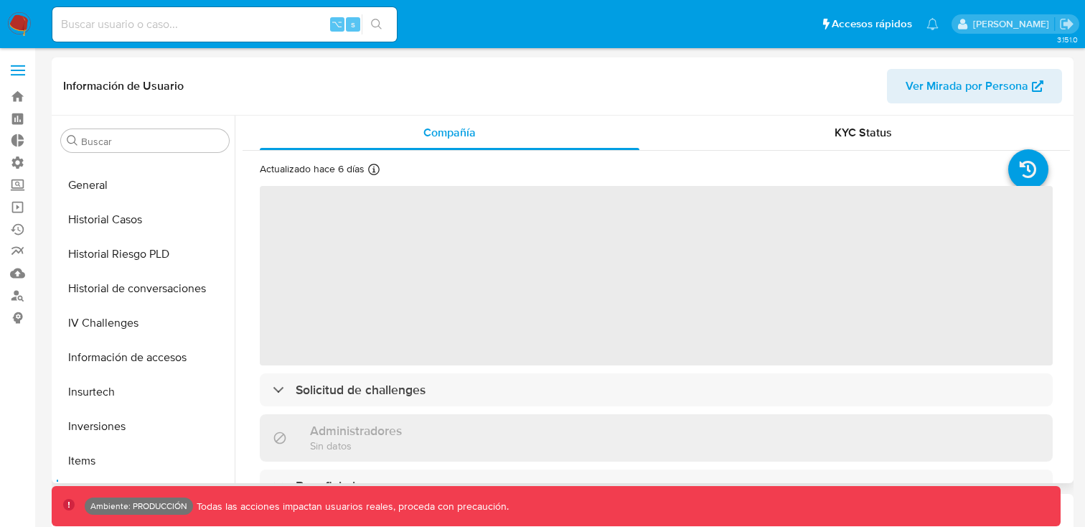
select select "10"
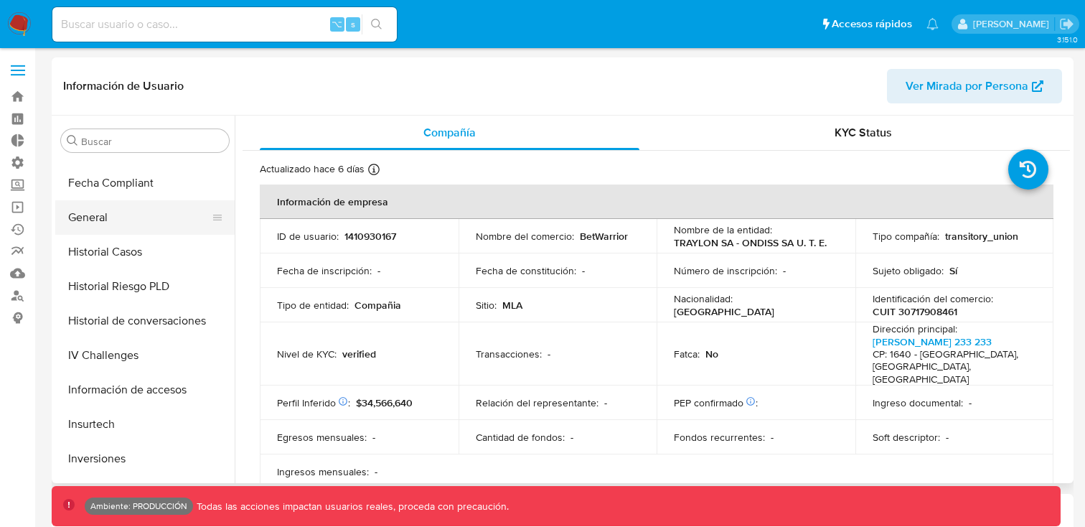
click at [142, 220] on button "General" at bounding box center [139, 217] width 168 height 34
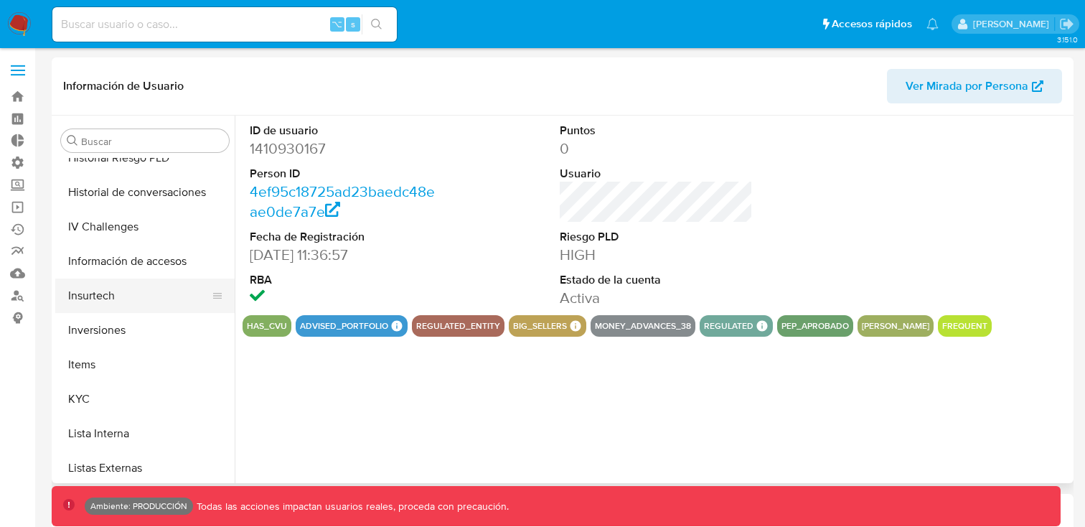
scroll to position [504, 0]
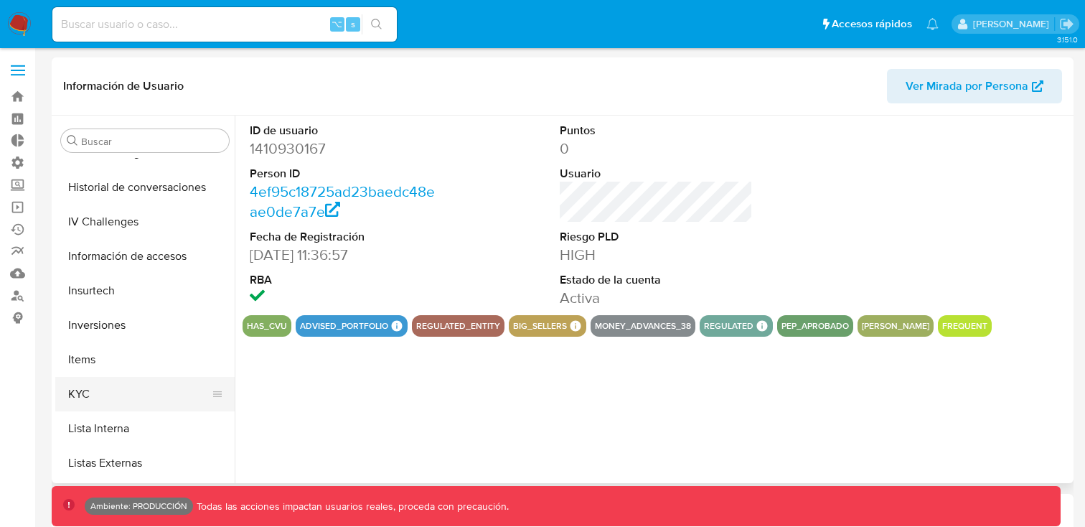
click at [85, 392] on button "KYC" at bounding box center [139, 394] width 168 height 34
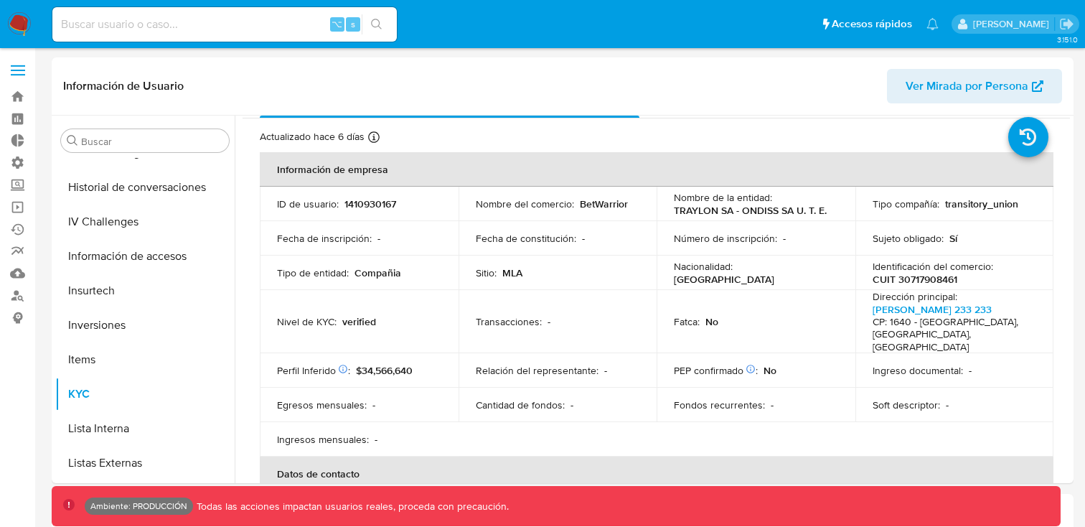
scroll to position [36, 0]
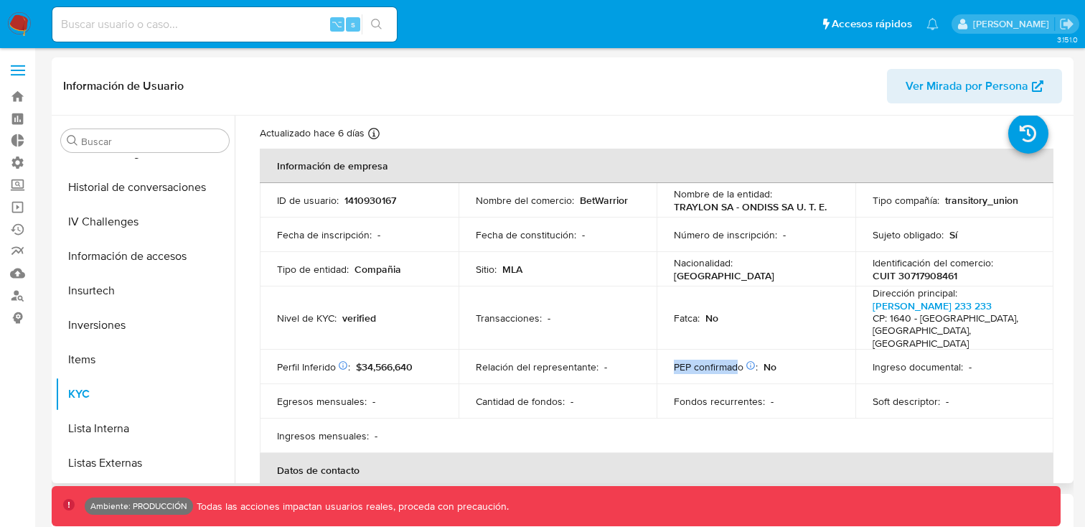
drag, startPoint x: 672, startPoint y: 352, endPoint x: 737, endPoint y: 353, distance: 65.3
click at [737, 360] on p "PEP confirmado Obtenido de listas internas :" at bounding box center [716, 366] width 84 height 13
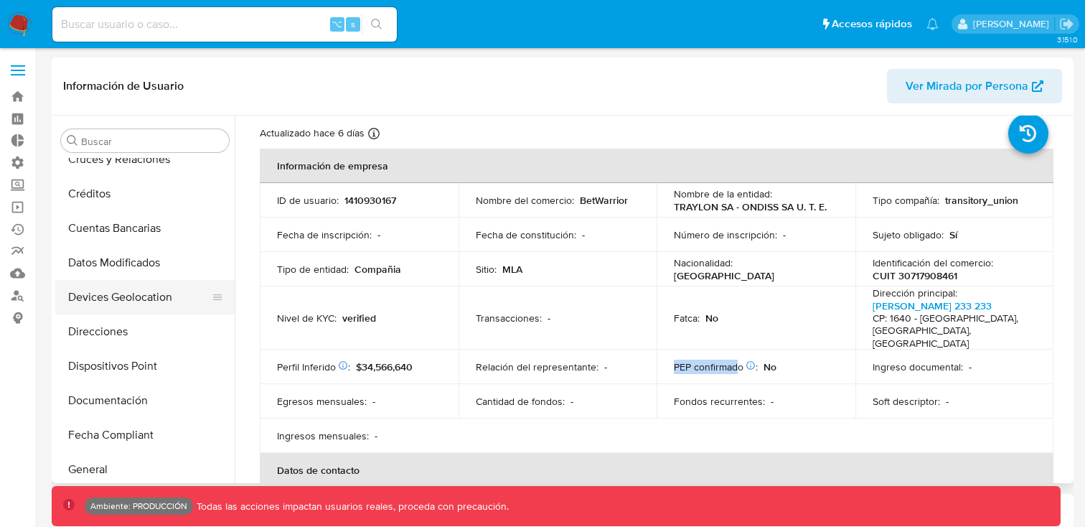
scroll to position [156, 0]
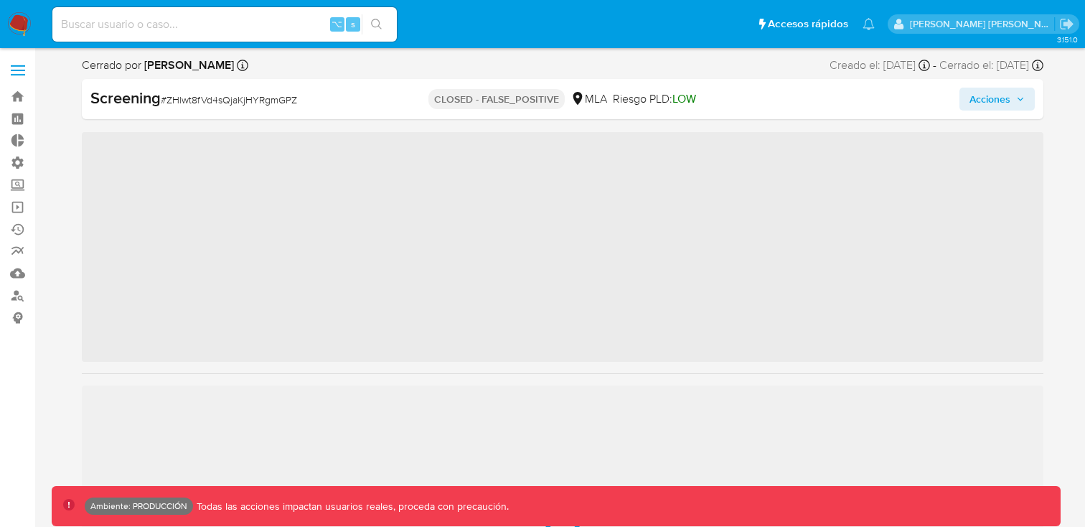
scroll to position [641, 0]
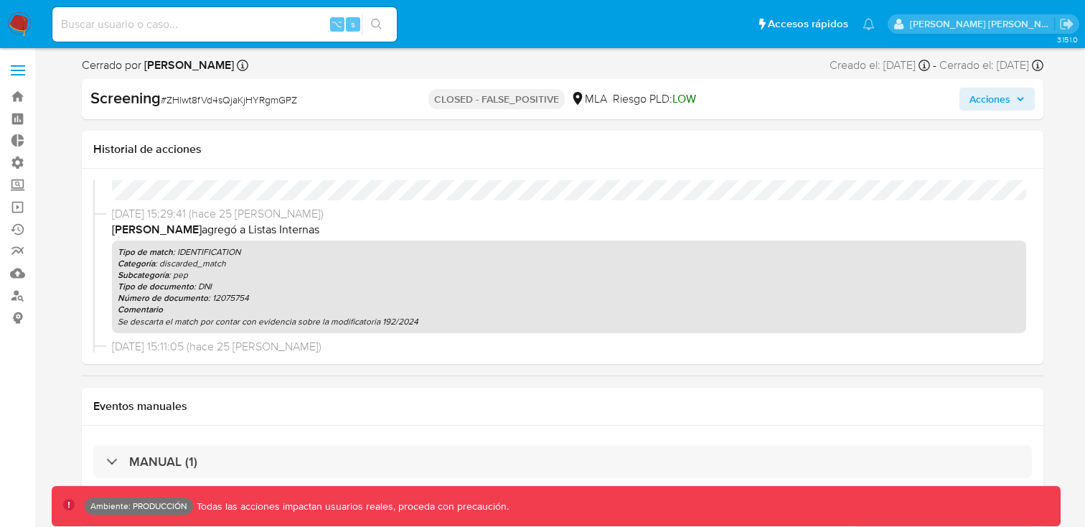
select select "10"
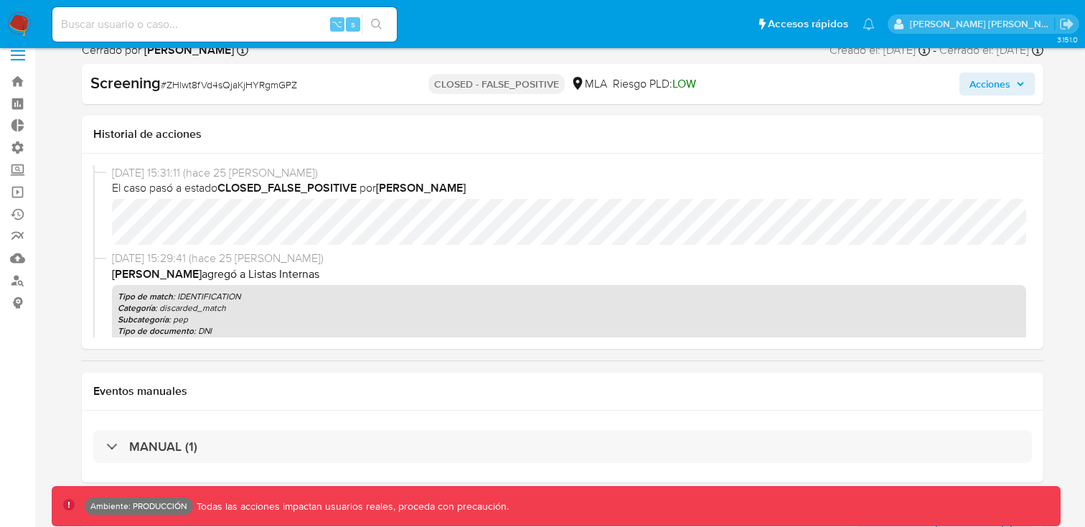
scroll to position [3, 0]
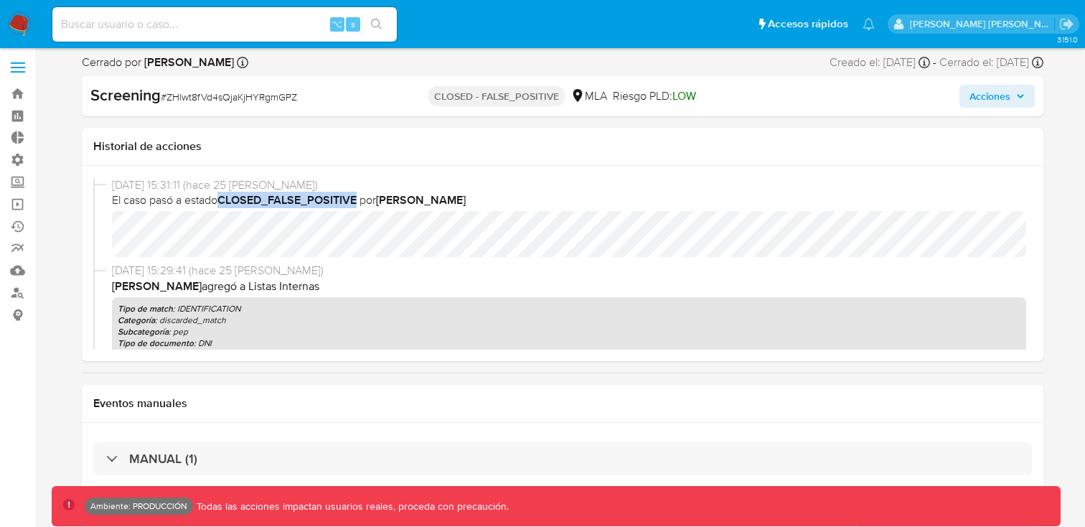
drag, startPoint x: 227, startPoint y: 202, endPoint x: 359, endPoint y: 202, distance: 132.7
click at [357, 202] on b "CLOSED_FALSE_POSITIVE" at bounding box center [286, 200] width 139 height 16
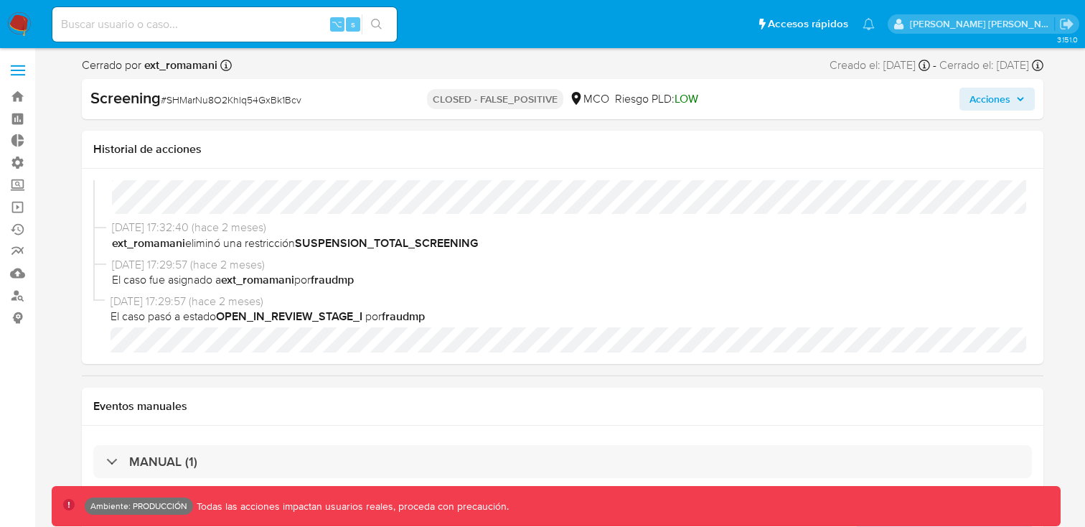
scroll to position [57, 0]
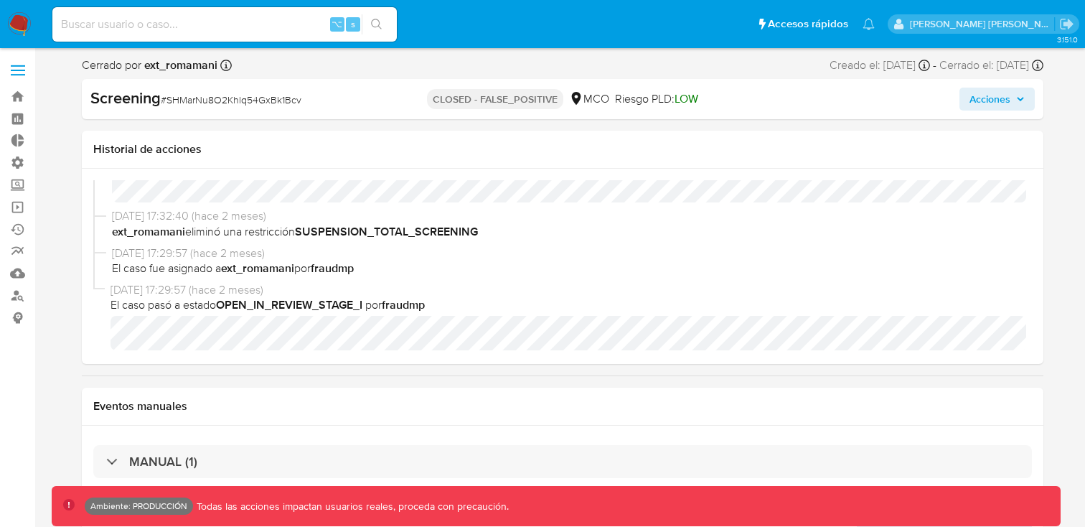
select select "10"
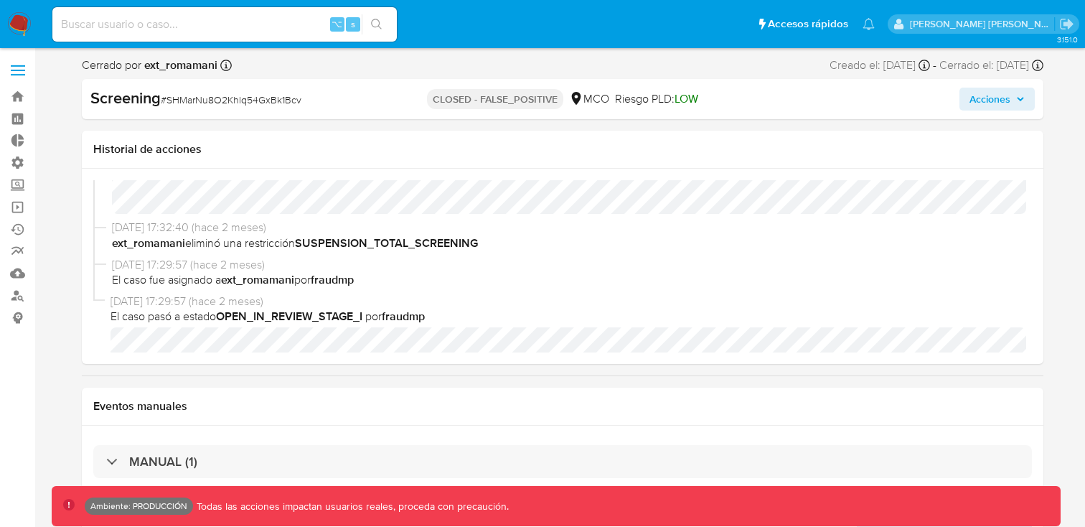
scroll to position [61, 0]
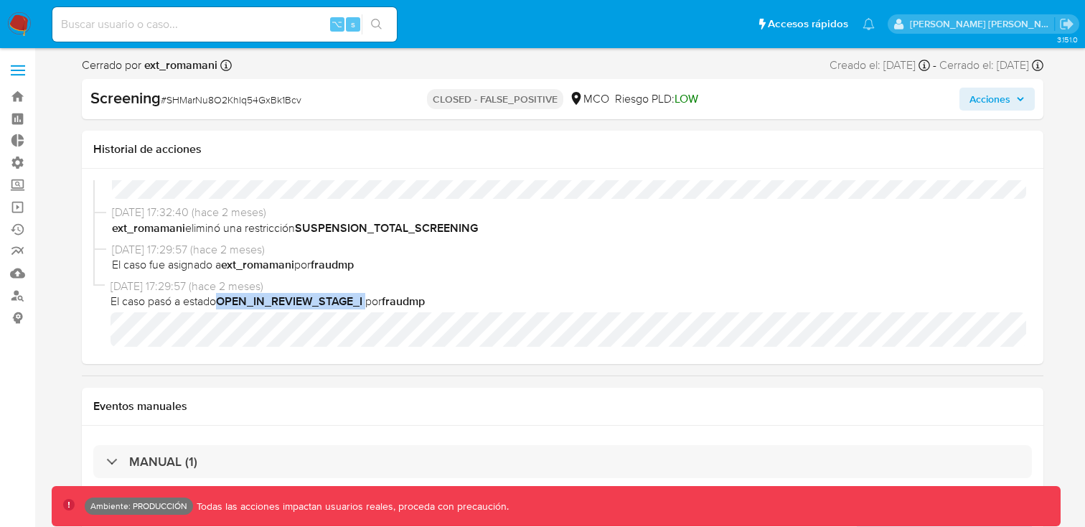
drag, startPoint x: 218, startPoint y: 303, endPoint x: 369, endPoint y: 307, distance: 151.4
click at [369, 307] on span "El caso pasó a estado OPEN_IN_REVIEW_STAGE_I por fraudmp" at bounding box center [567, 301] width 915 height 16
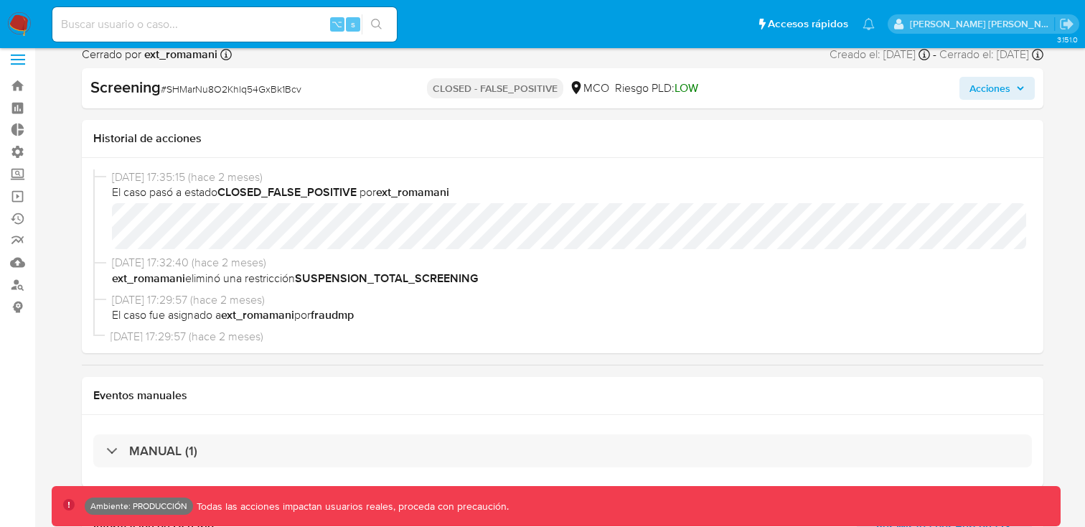
scroll to position [0, 0]
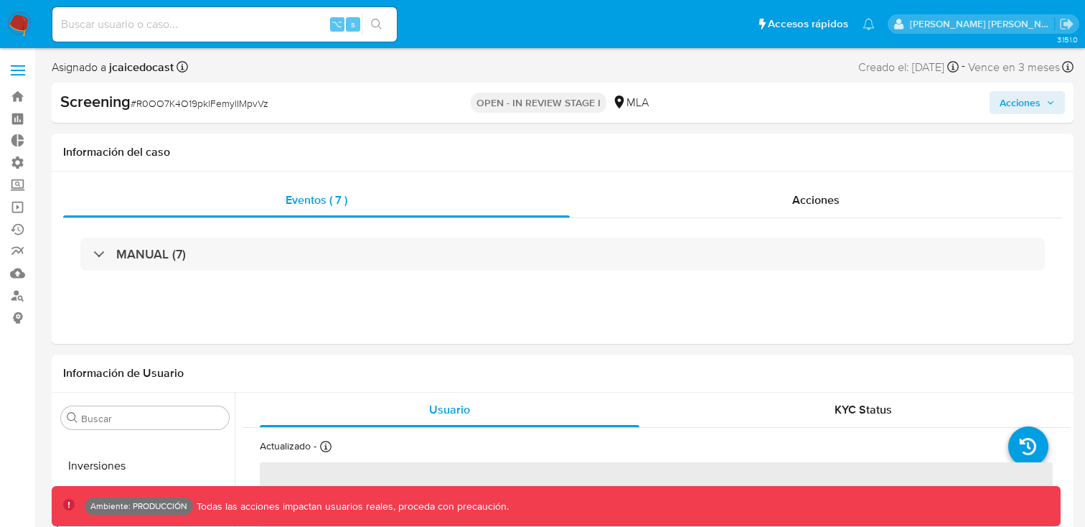
scroll to position [11, 0]
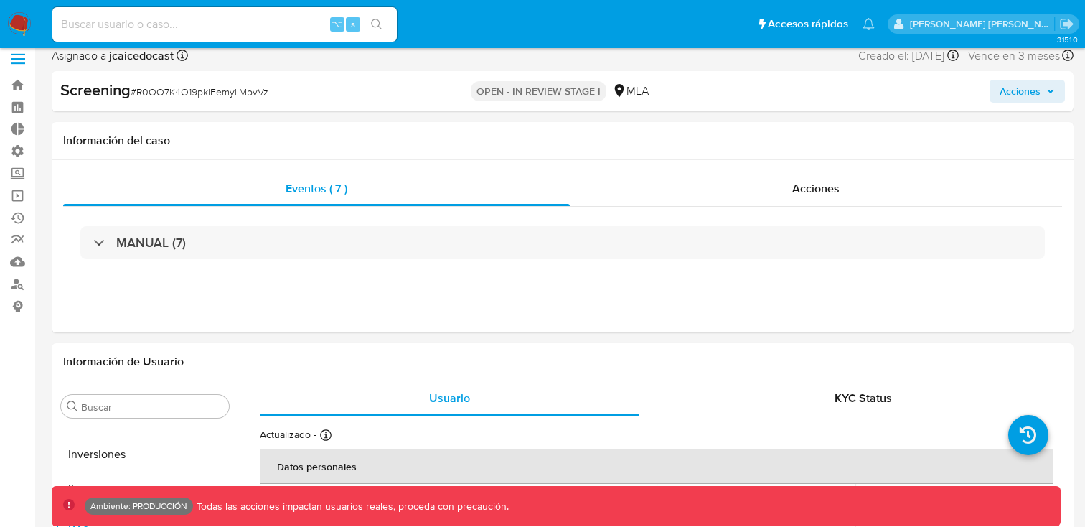
select select "10"
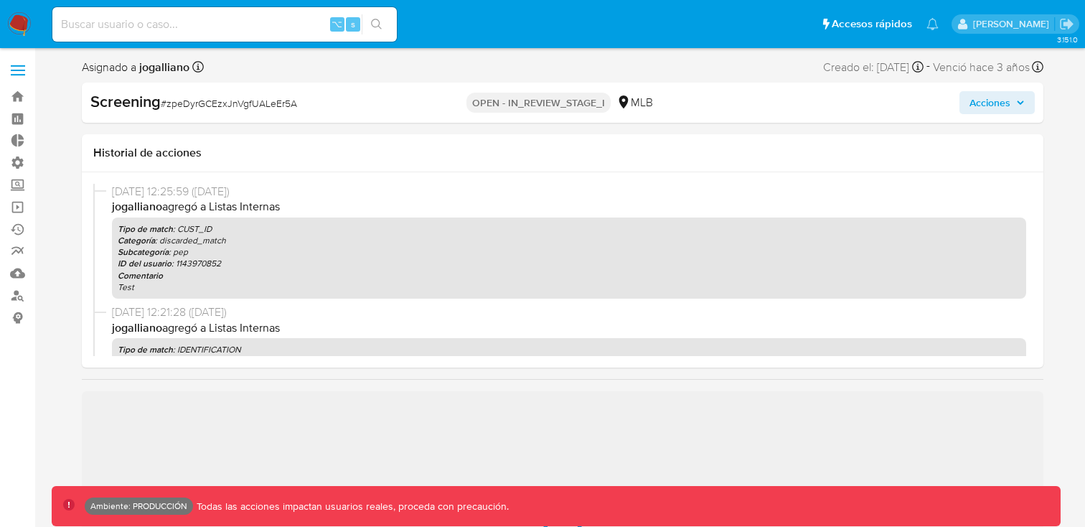
select select "10"
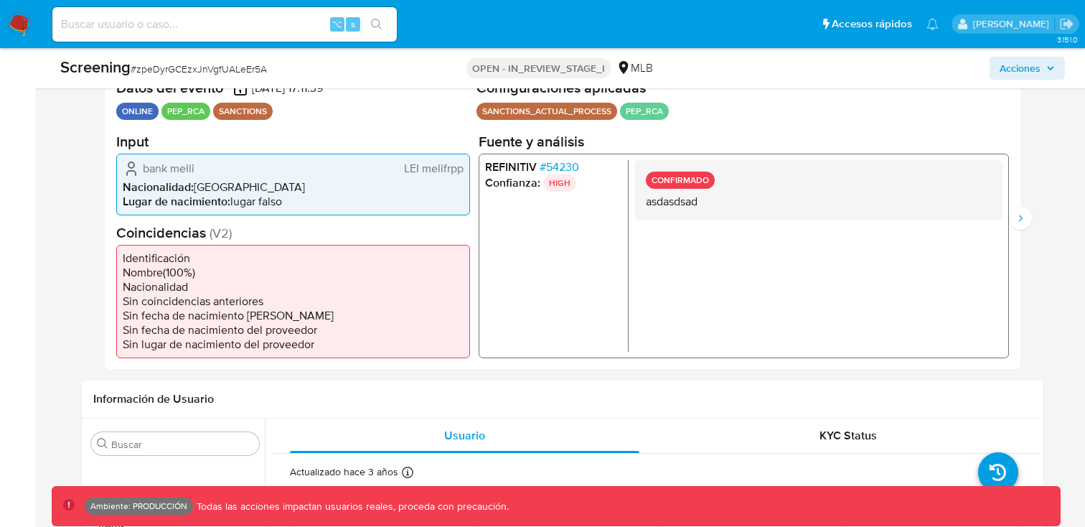
scroll to position [312, 0]
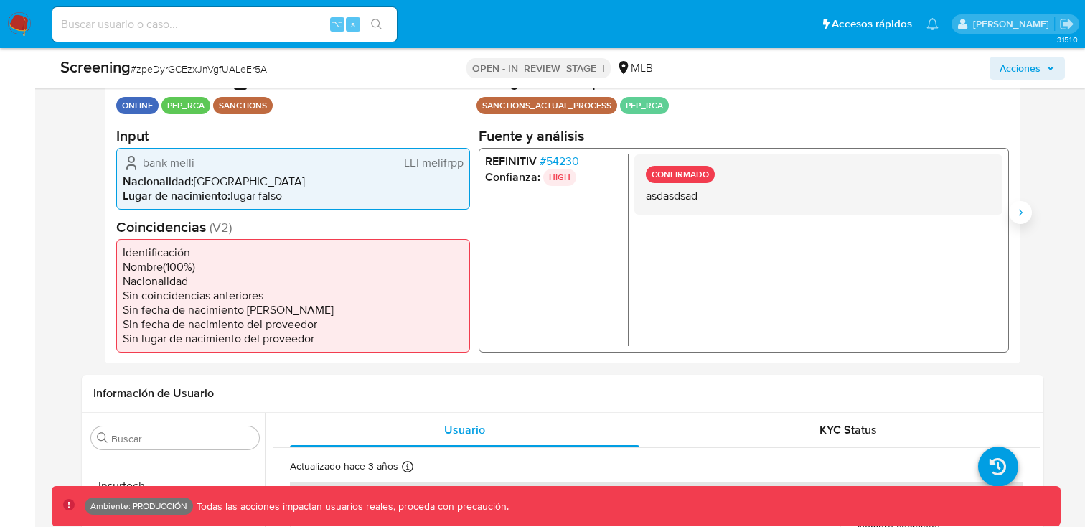
click at [1024, 212] on icon "Siguiente" at bounding box center [1019, 212] width 11 height 11
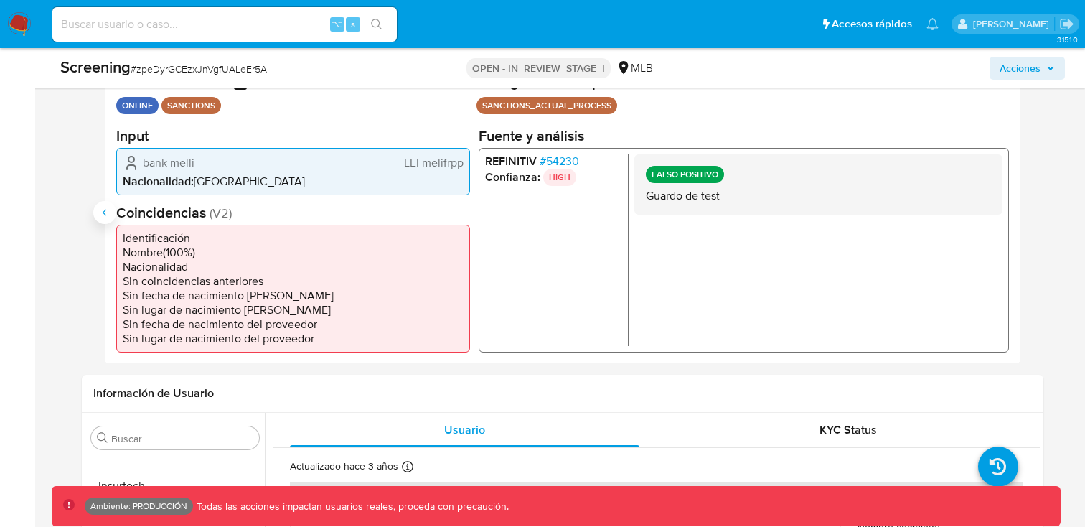
click at [110, 204] on button "Anterior" at bounding box center [104, 212] width 23 height 23
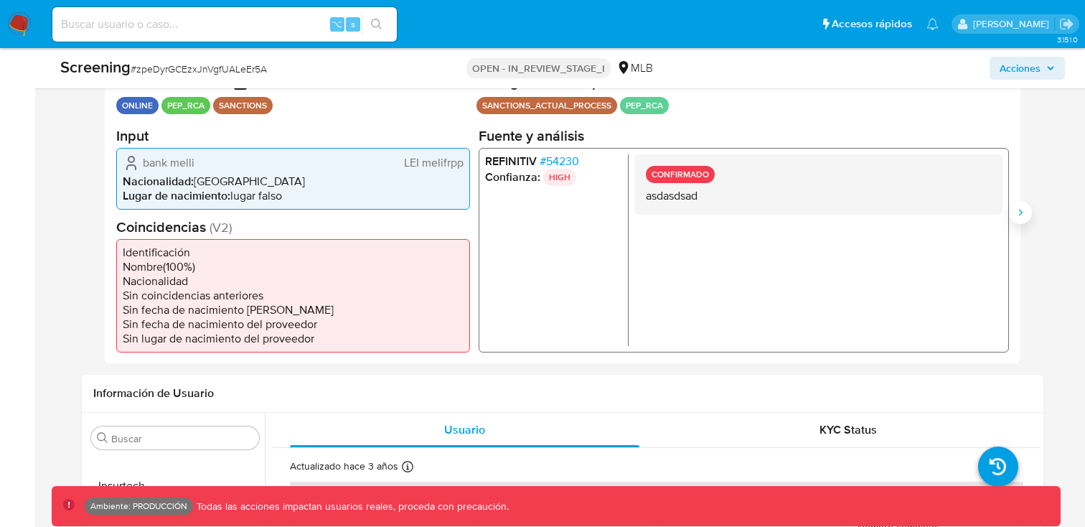
click at [1023, 214] on icon "Siguiente" at bounding box center [1019, 212] width 11 height 11
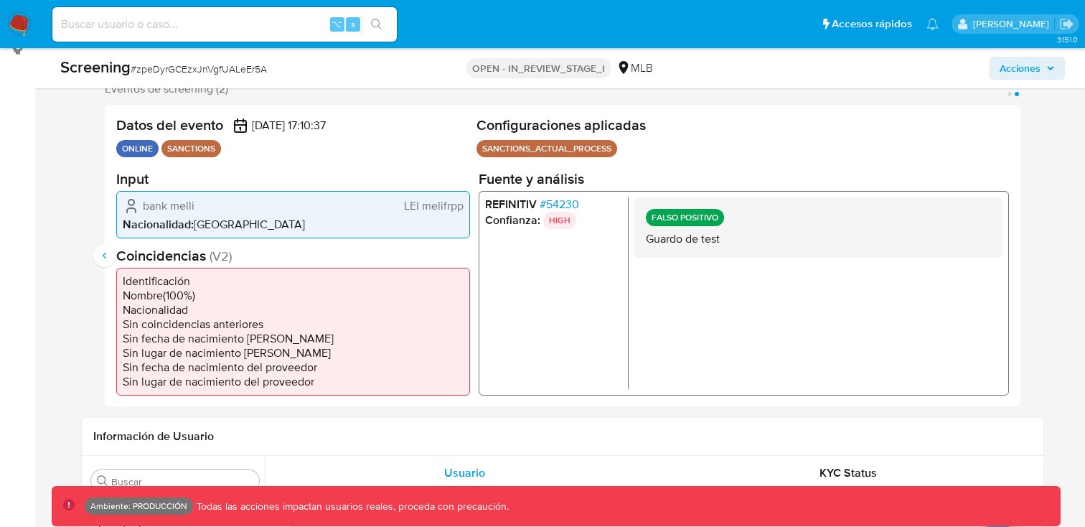
scroll to position [262, 0]
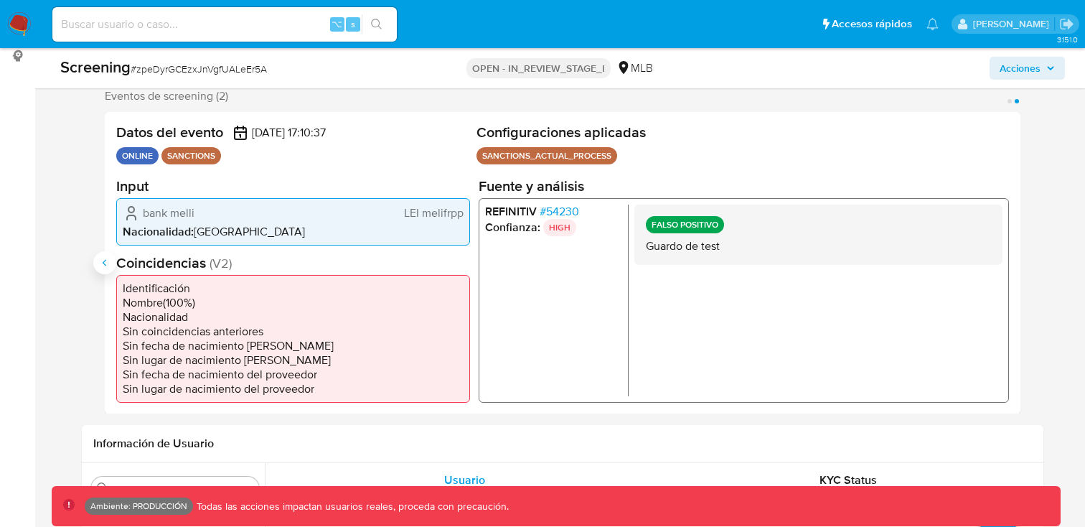
click at [105, 263] on icon "Anterior" at bounding box center [104, 262] width 11 height 11
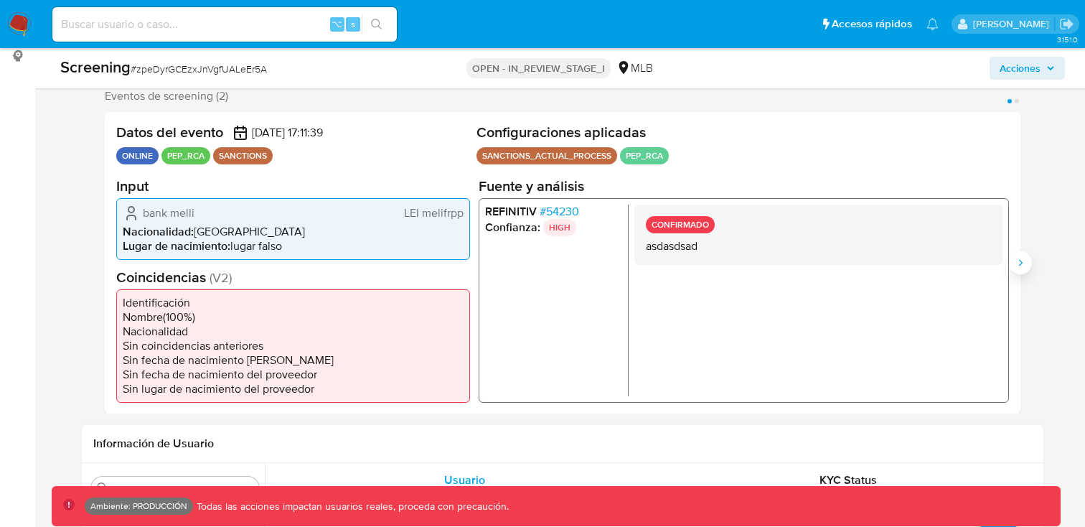
click at [1025, 258] on icon "Siguiente" at bounding box center [1019, 262] width 11 height 11
